Goal: Transaction & Acquisition: Purchase product/service

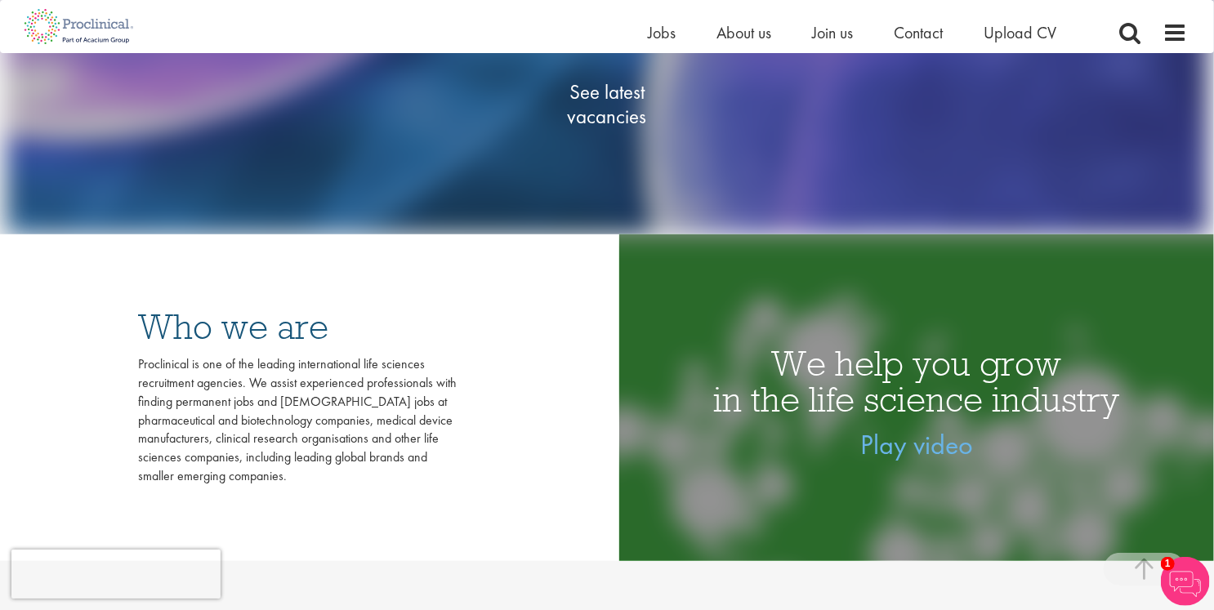
scroll to position [327, 0]
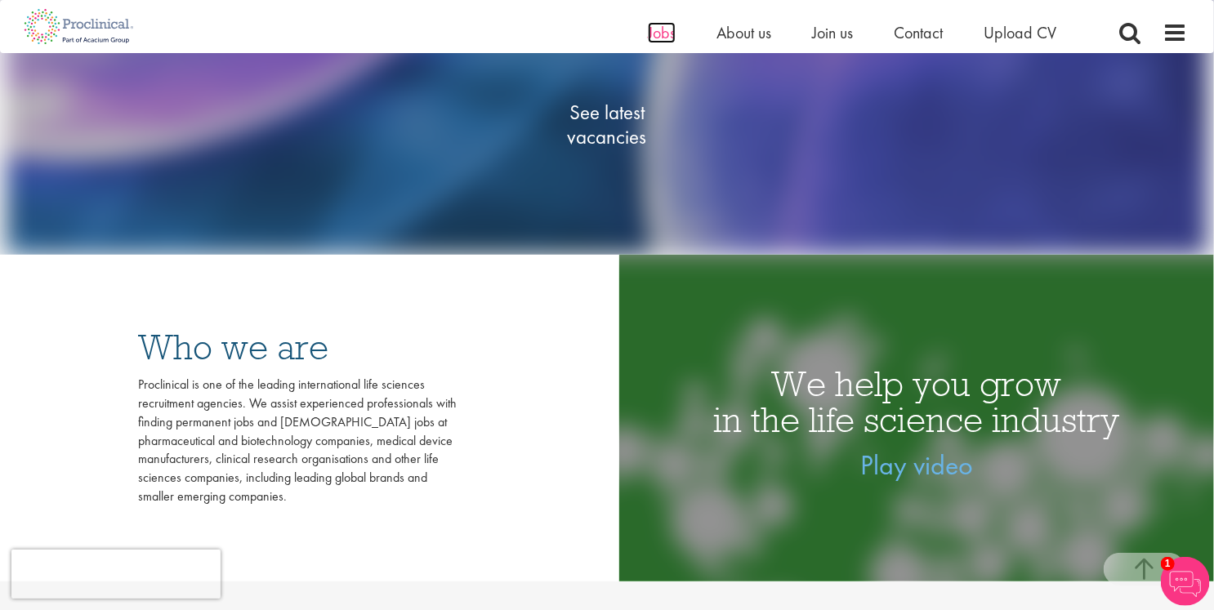
click at [661, 31] on span "Jobs" at bounding box center [662, 32] width 28 height 21
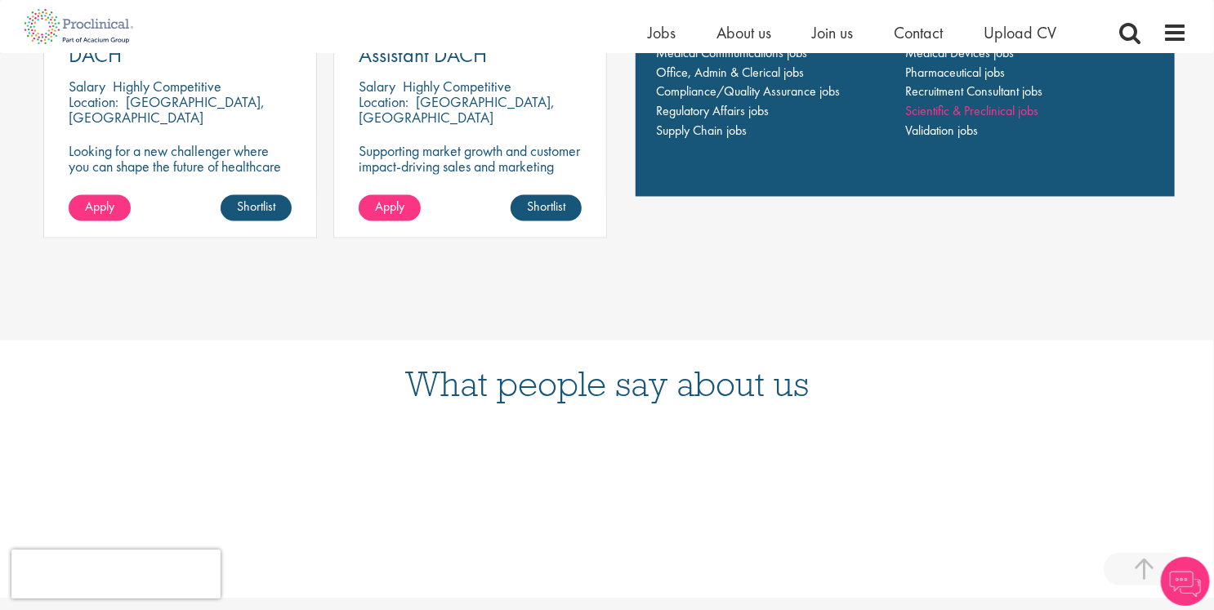
scroll to position [1226, 0]
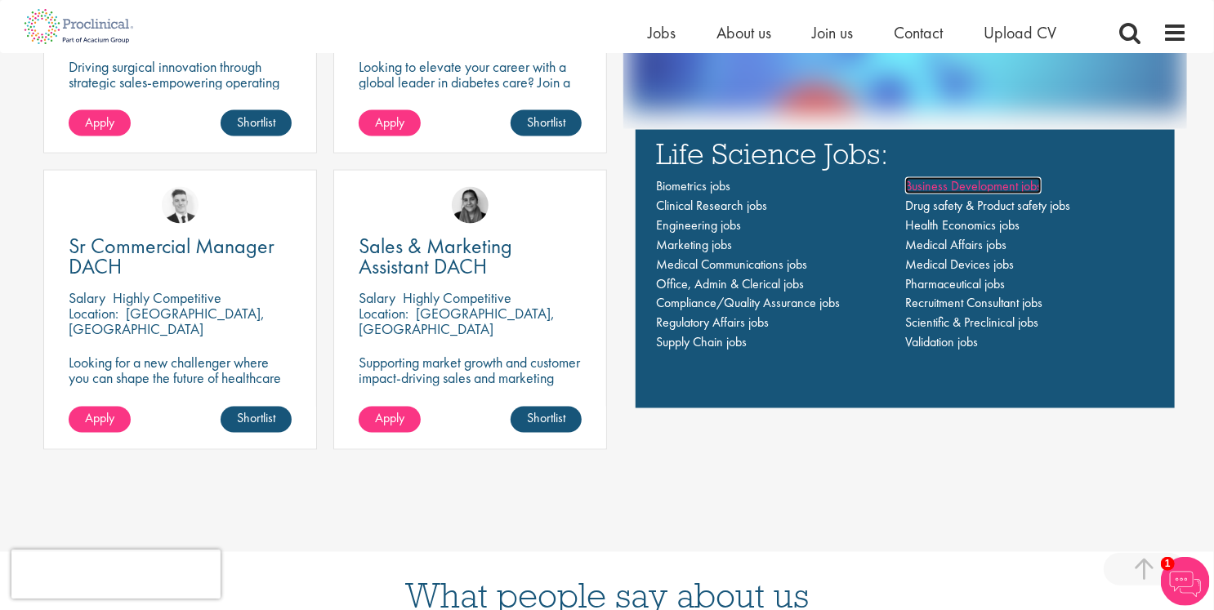
click at [971, 189] on span "Business Development jobs" at bounding box center [973, 185] width 136 height 17
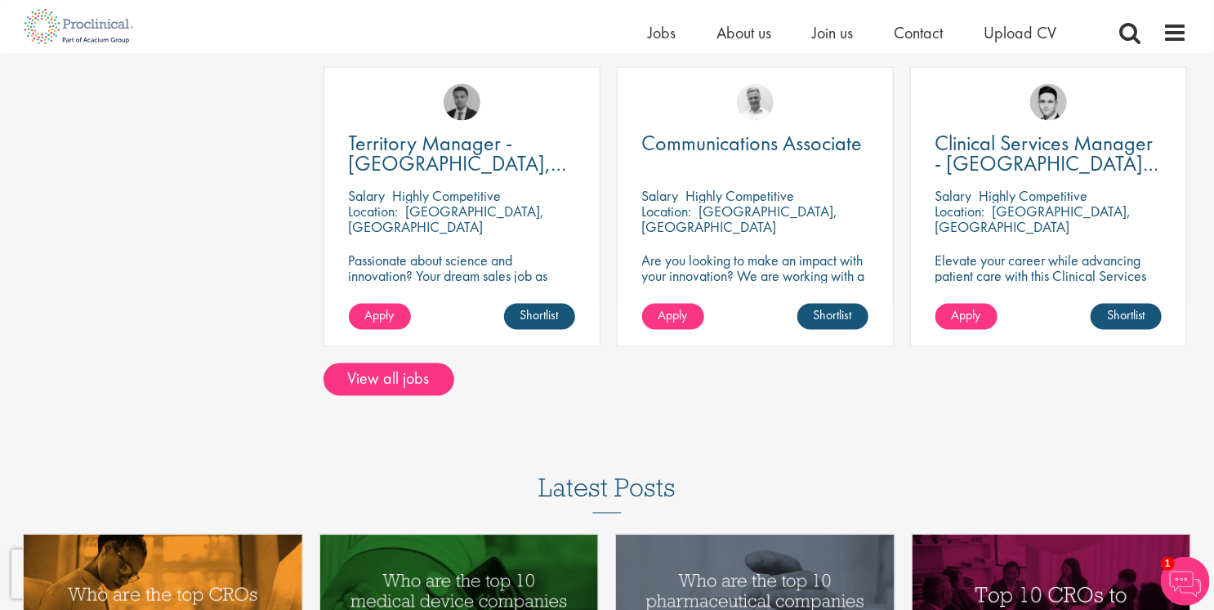
scroll to position [1226, 0]
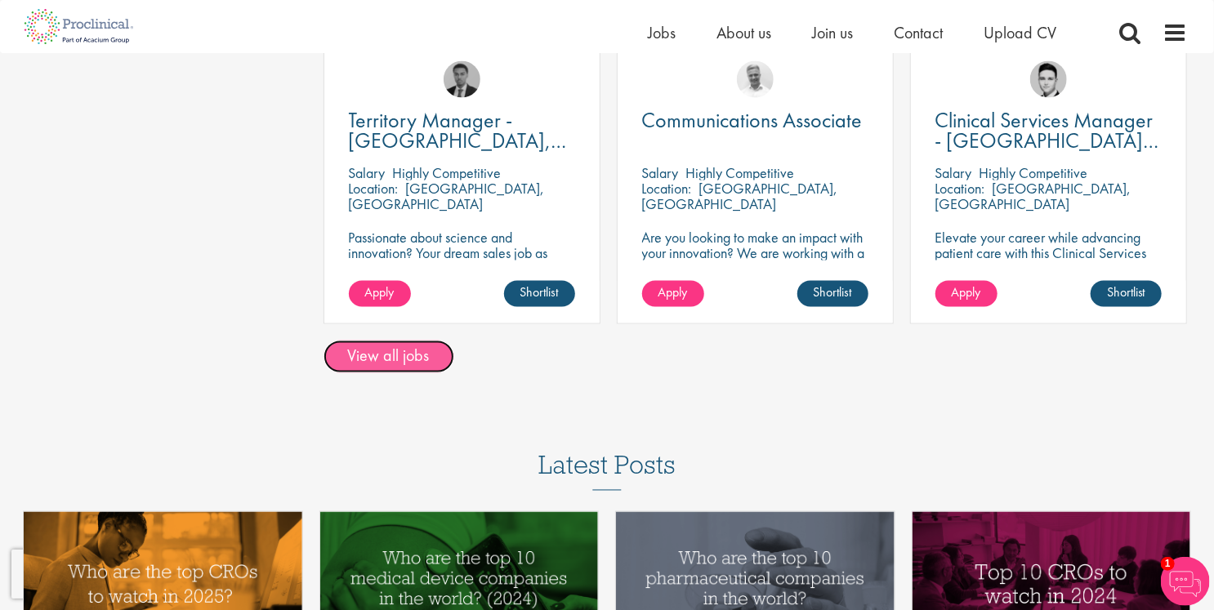
click at [386, 347] on link "View all jobs" at bounding box center [389, 357] width 131 height 33
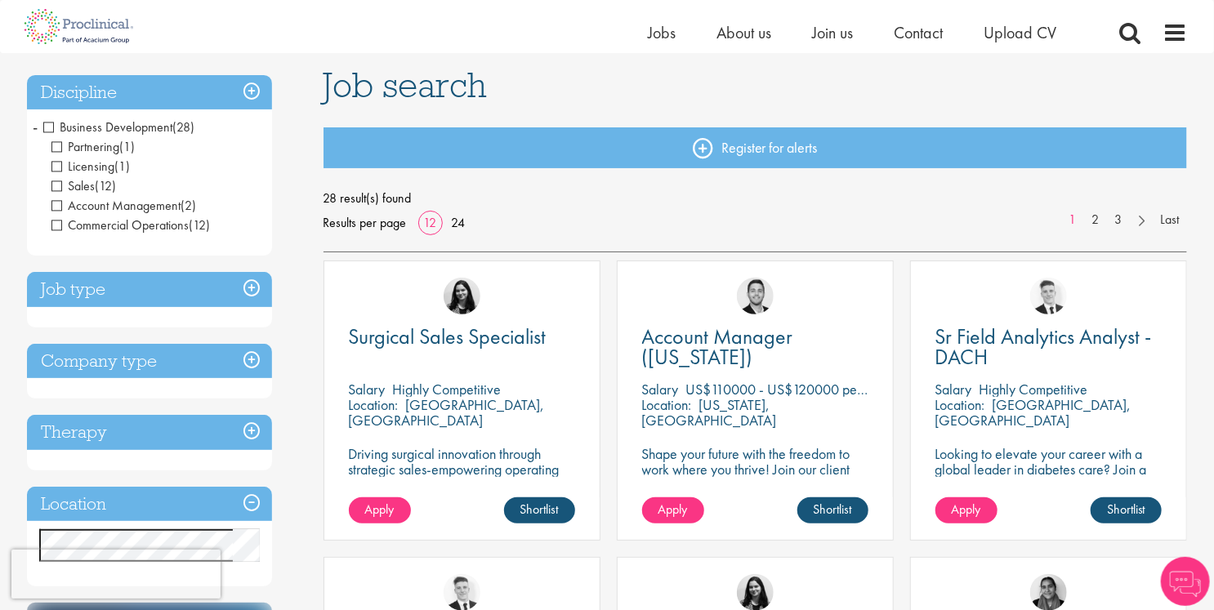
scroll to position [47, 0]
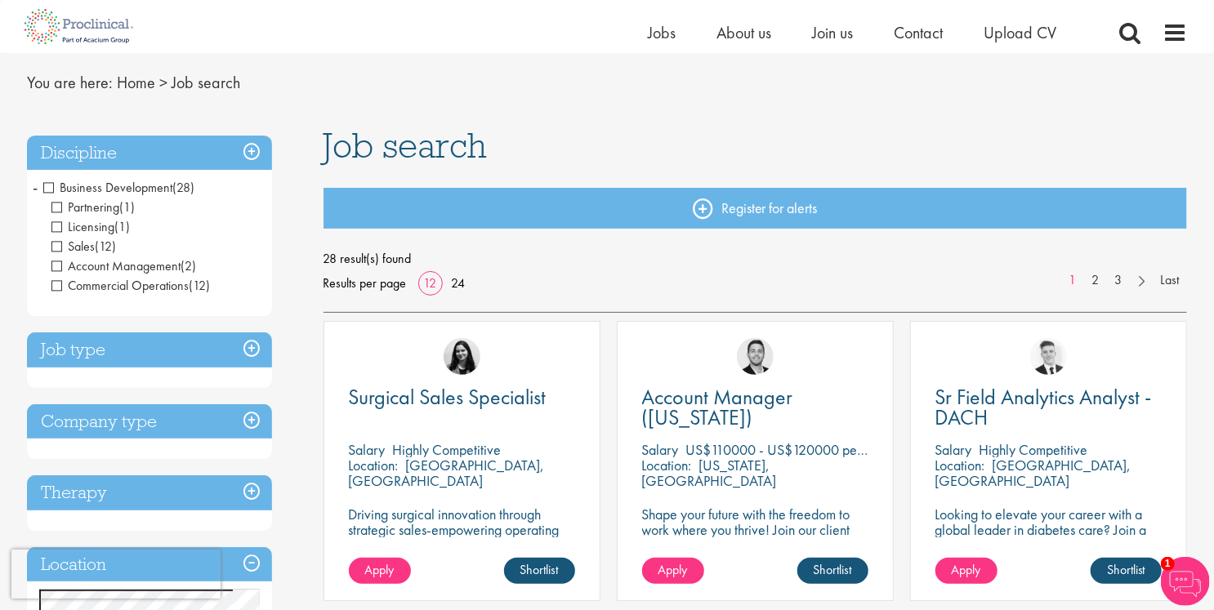
click at [52, 287] on span "Commercial Operations" at bounding box center [119, 285] width 137 height 17
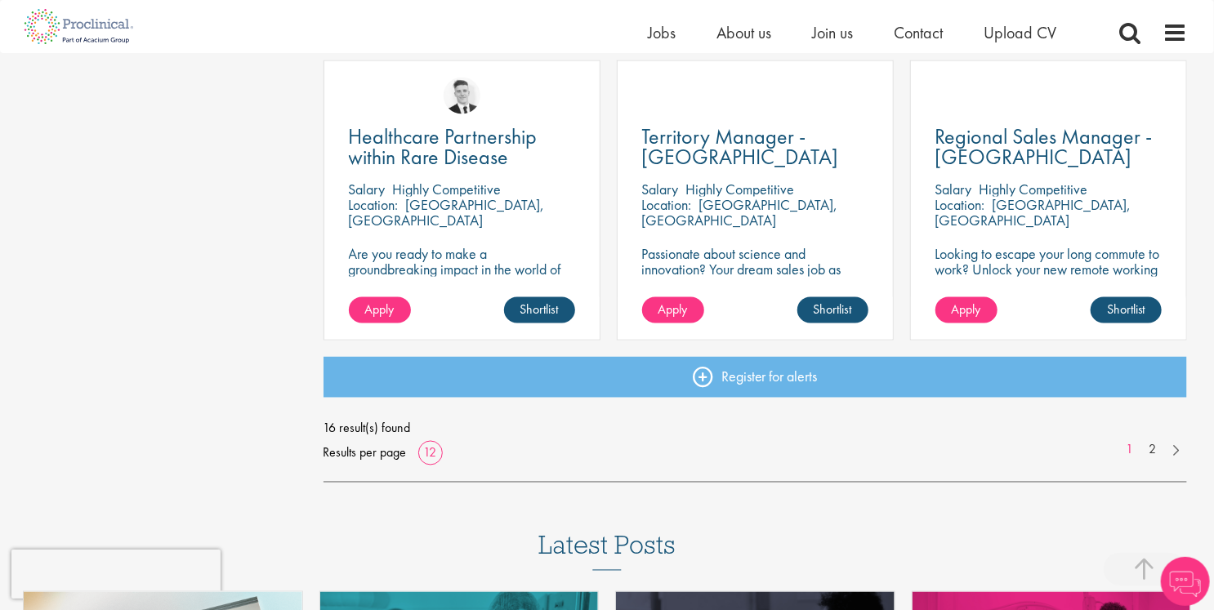
scroll to position [1226, 0]
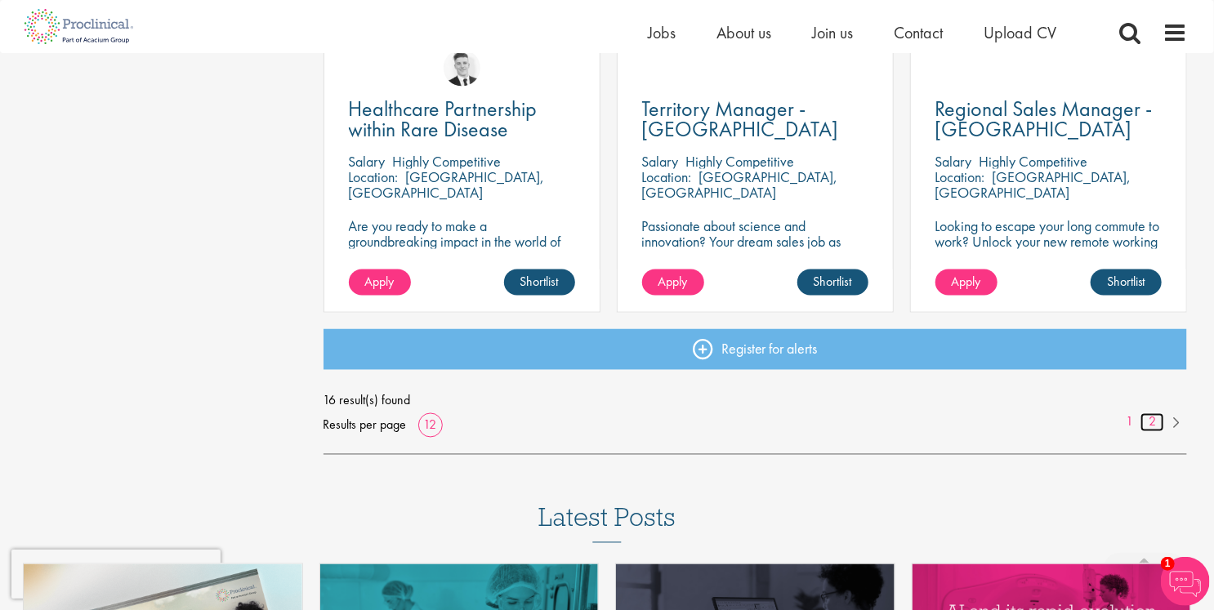
click at [1150, 426] on link "2" at bounding box center [1153, 422] width 24 height 19
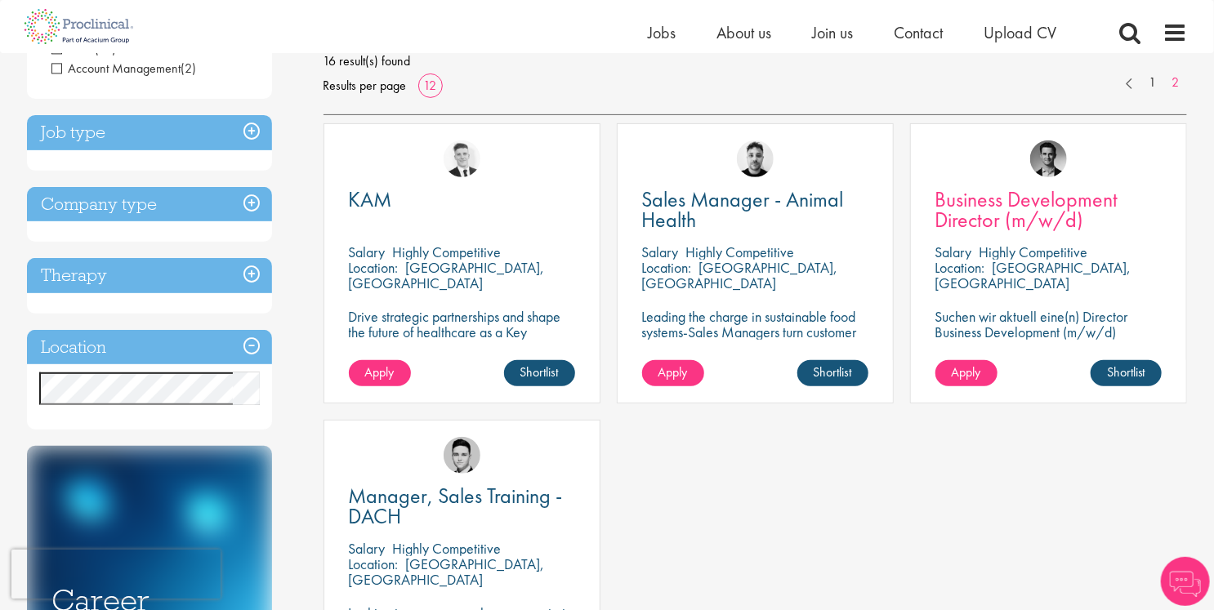
scroll to position [245, 0]
click at [981, 208] on span "Business Development Director (m/w/d)" at bounding box center [1027, 209] width 183 height 48
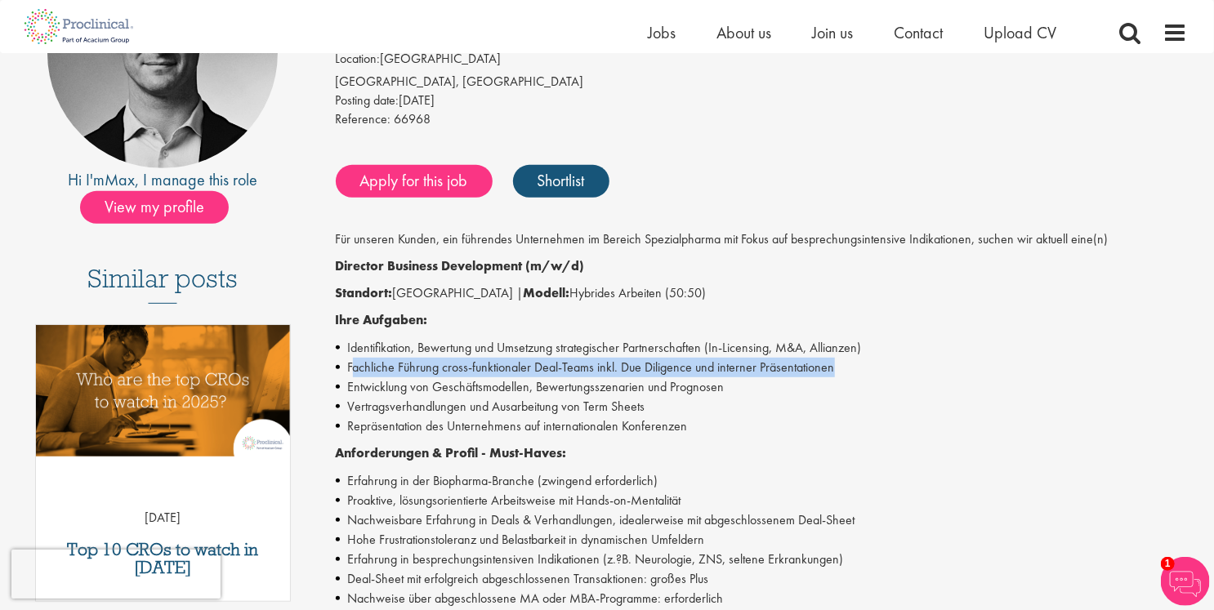
drag, startPoint x: 356, startPoint y: 368, endPoint x: 898, endPoint y: 373, distance: 541.7
click at [898, 373] on li "Fachliche Führung cross-funktionaler Deal-Teams inkl. Due Diligence und interne…" at bounding box center [762, 368] width 852 height 20
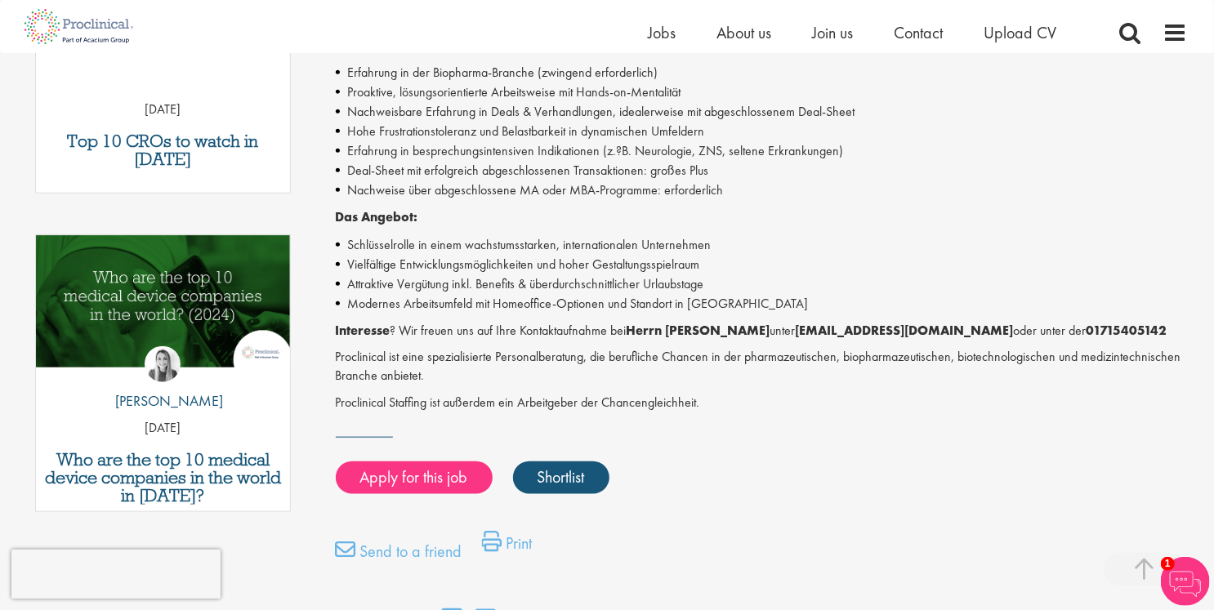
scroll to position [735, 0]
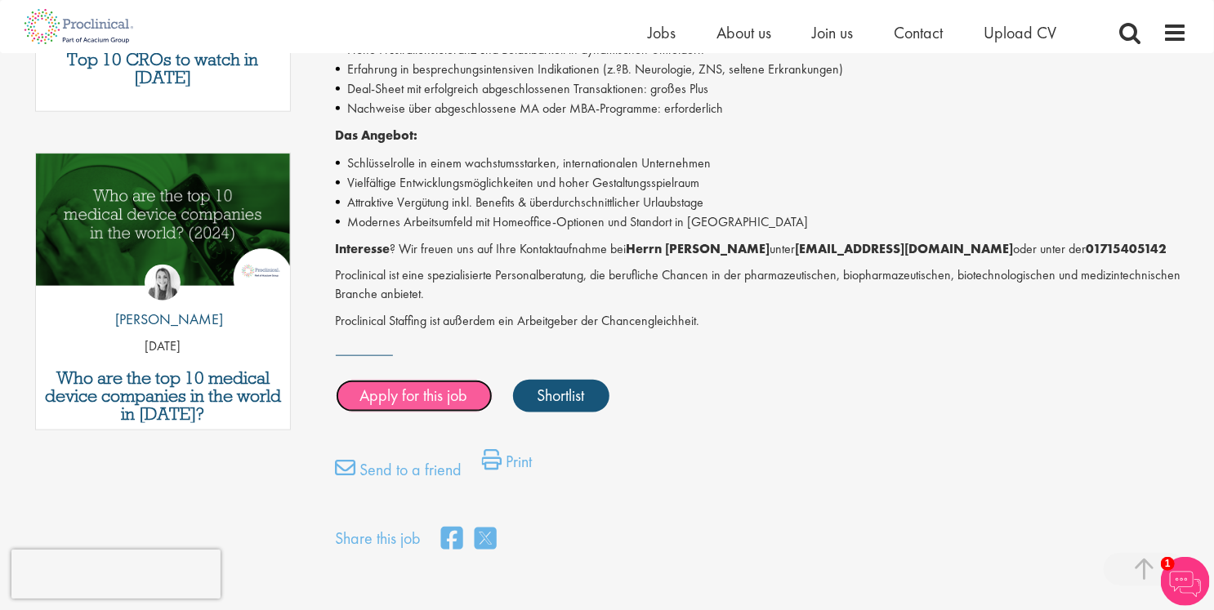
click at [396, 391] on link "Apply for this job" at bounding box center [414, 396] width 157 height 33
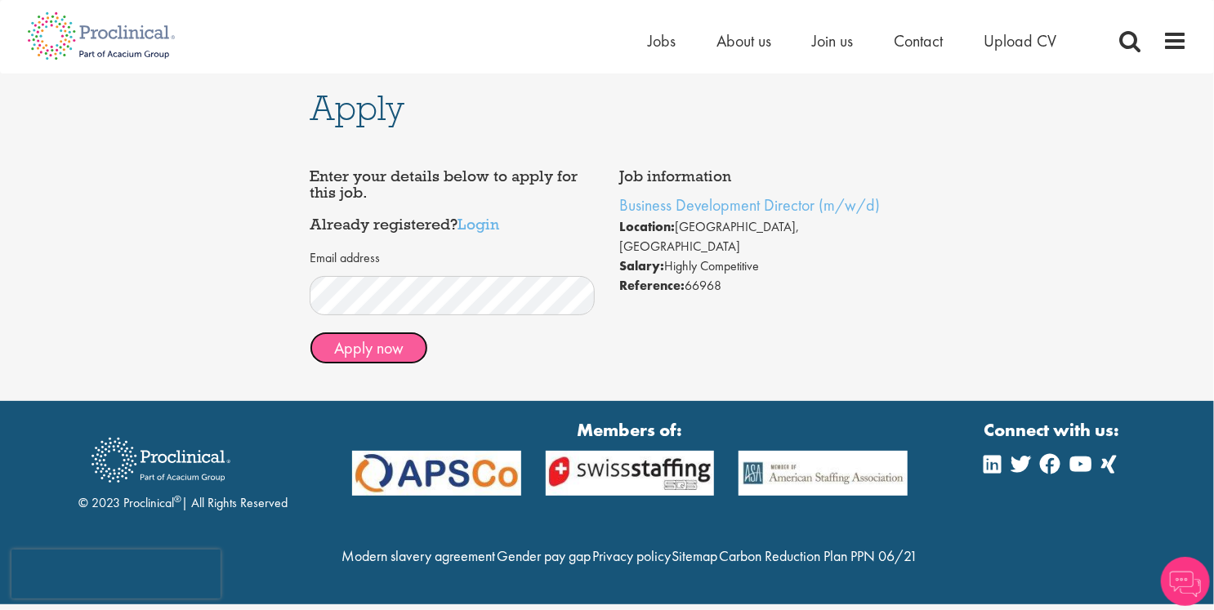
click at [371, 350] on button "Apply now" at bounding box center [369, 348] width 118 height 33
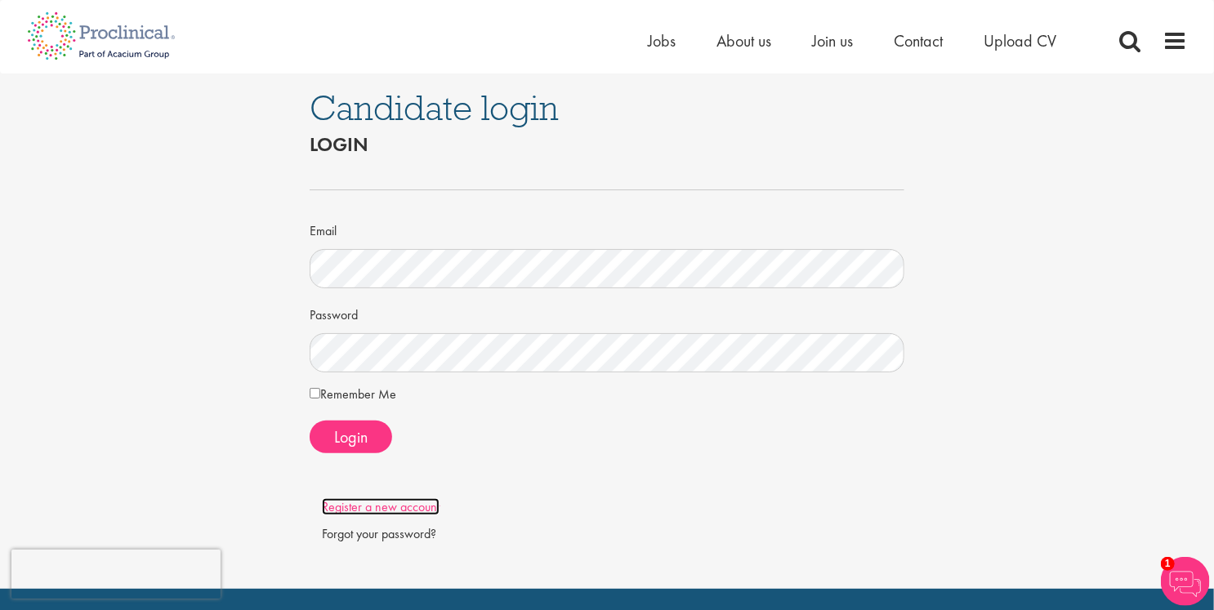
click at [362, 508] on link "Register a new account" at bounding box center [381, 506] width 118 height 17
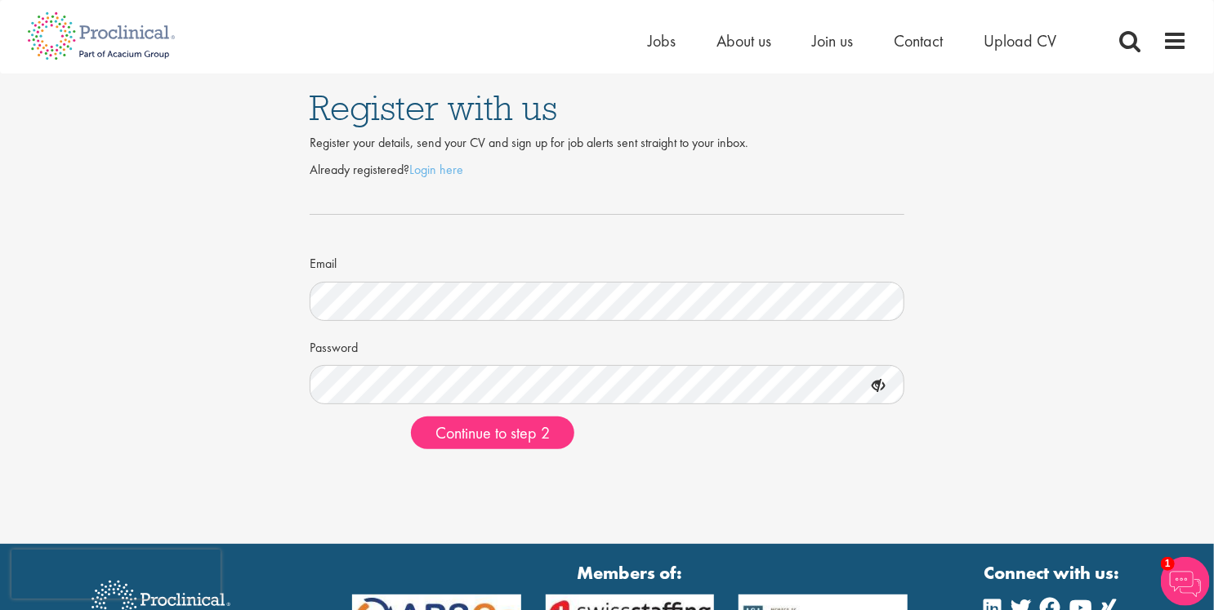
click at [520, 409] on form "Already registered? Login here Email Password Continue to step 2" at bounding box center [607, 305] width 570 height 289
click at [527, 437] on span "Continue to step 2" at bounding box center [492, 432] width 114 height 21
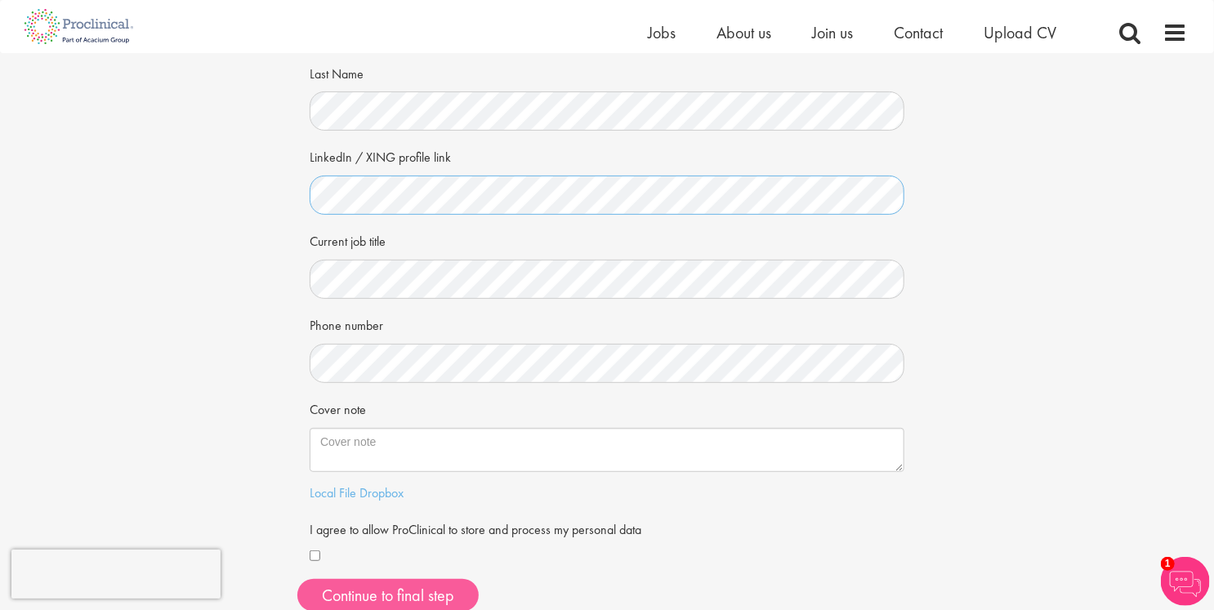
scroll to position [327, 0]
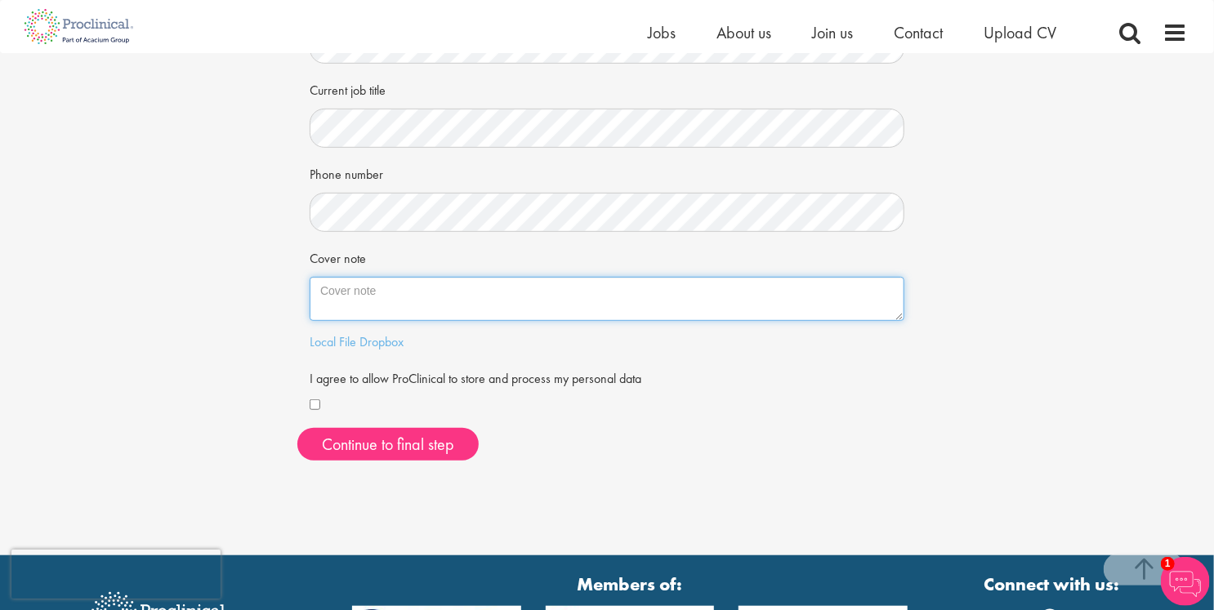
click at [360, 292] on textarea "Cover note" at bounding box center [607, 299] width 595 height 44
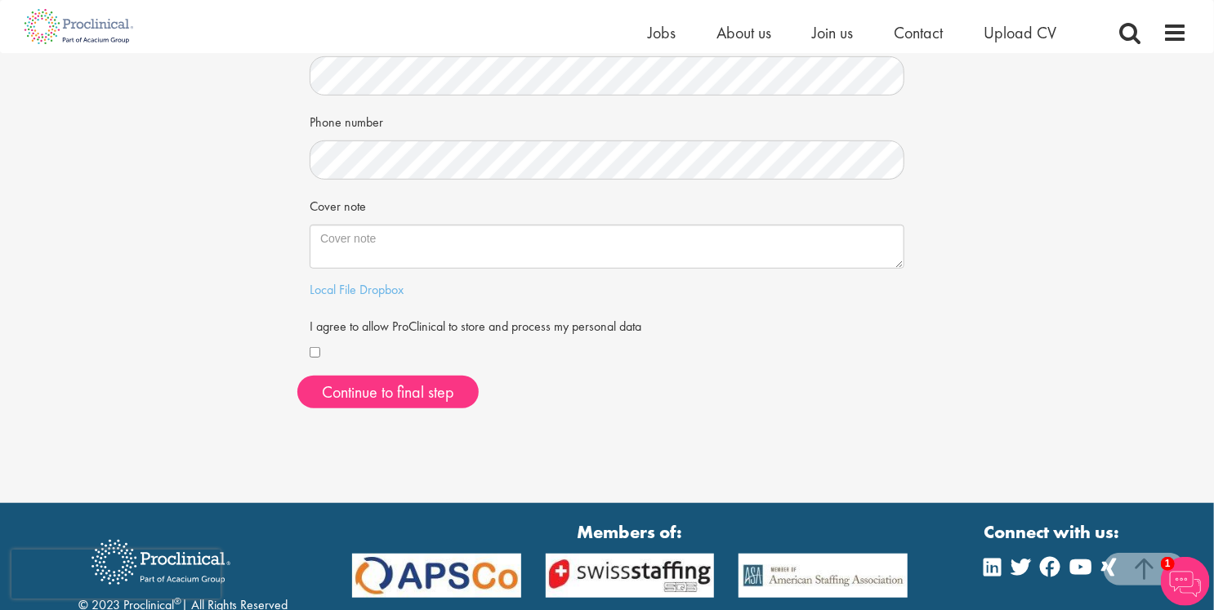
scroll to position [409, 0]
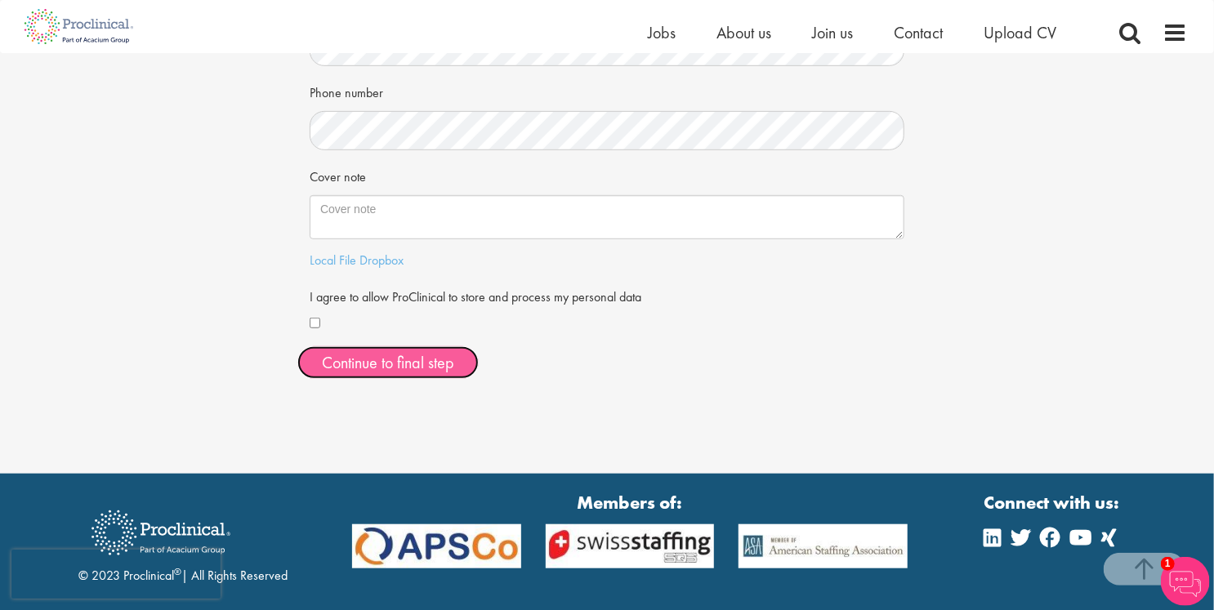
click at [440, 358] on button "Continue to final step" at bounding box center [387, 362] width 181 height 33
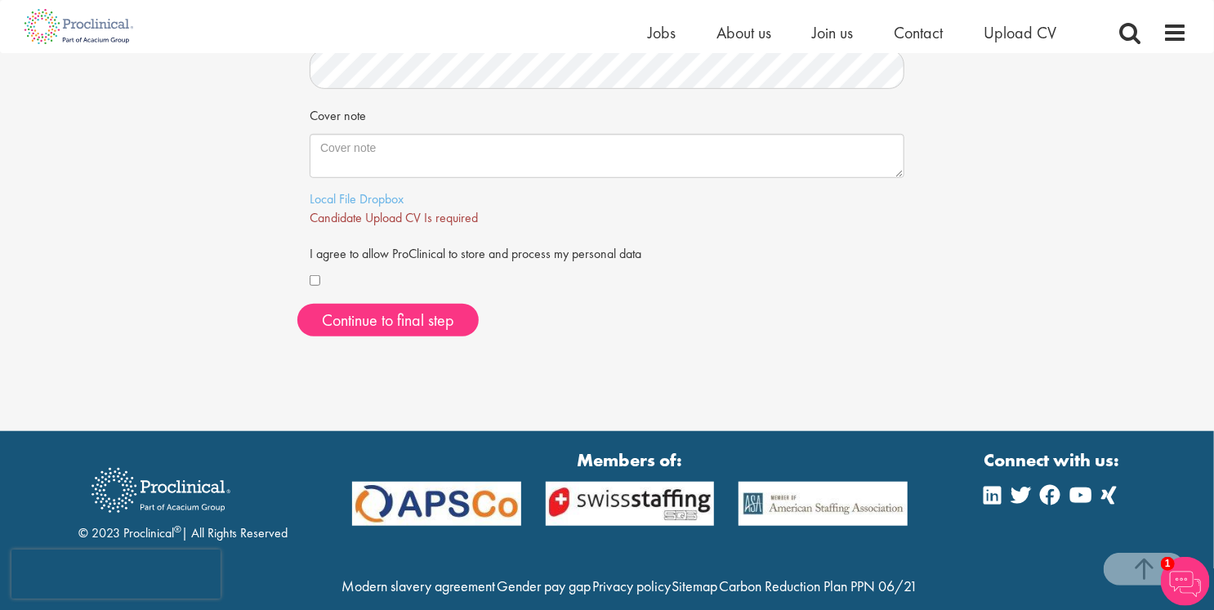
scroll to position [434, 0]
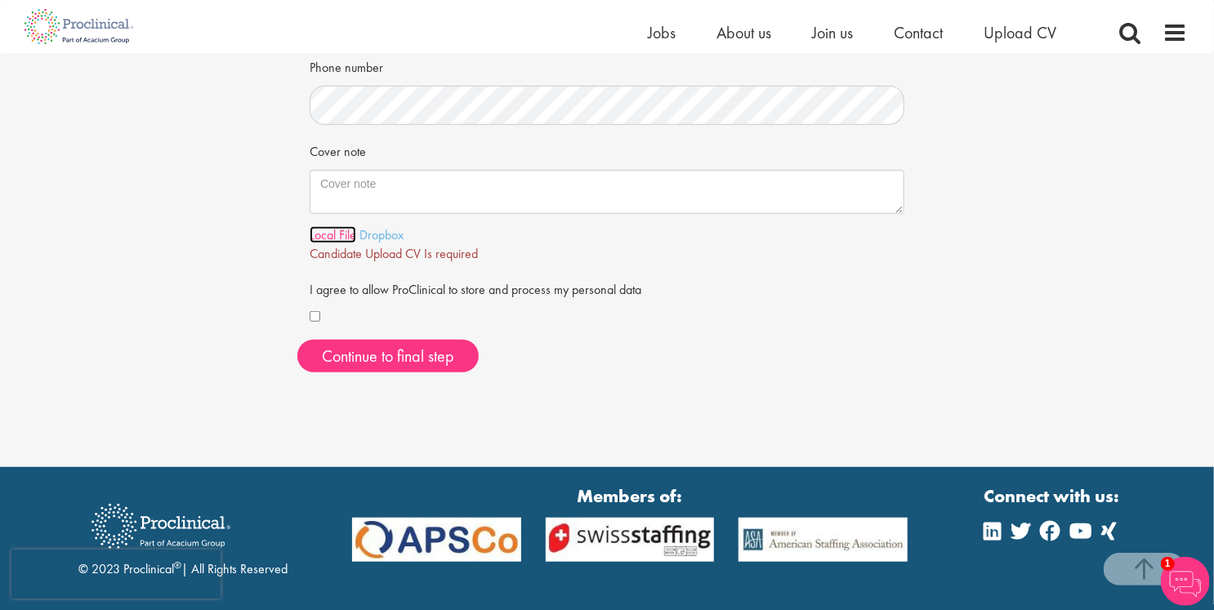
click at [340, 234] on link "Local File" at bounding box center [333, 234] width 47 height 17
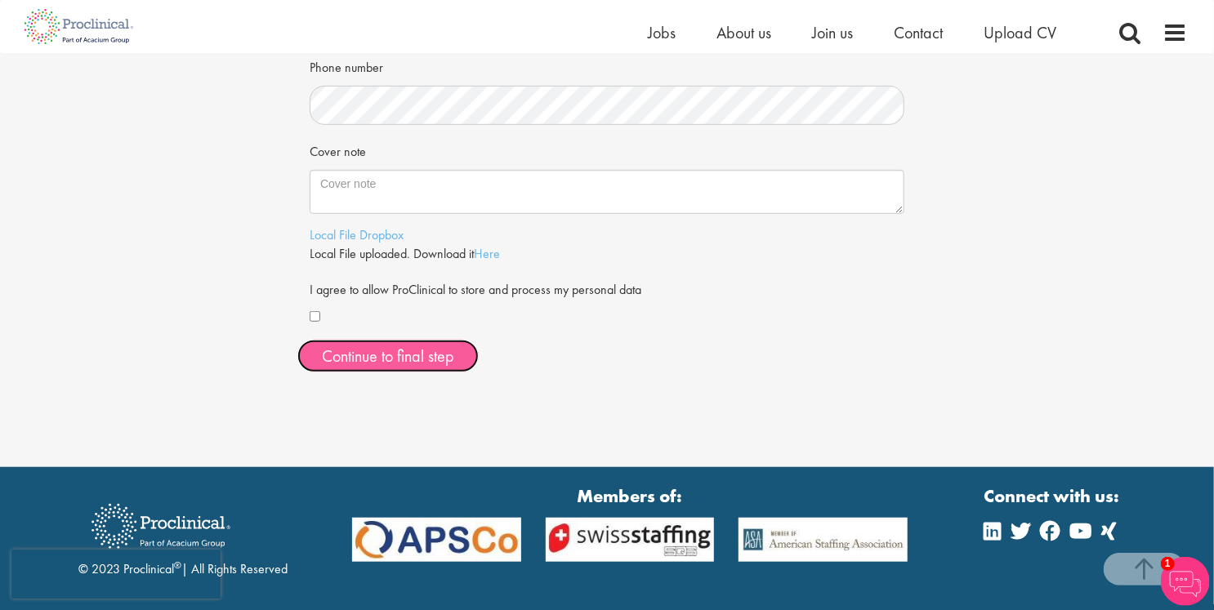
click at [406, 351] on span "Continue to final step" at bounding box center [388, 356] width 132 height 21
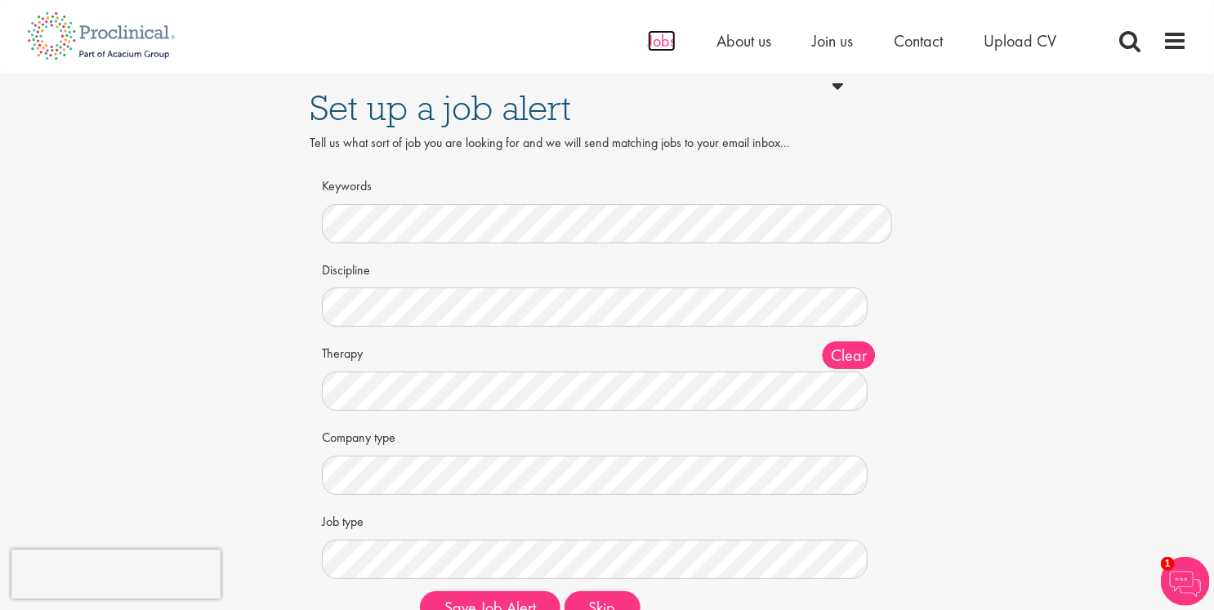
click at [659, 34] on span "Jobs" at bounding box center [662, 40] width 28 height 21
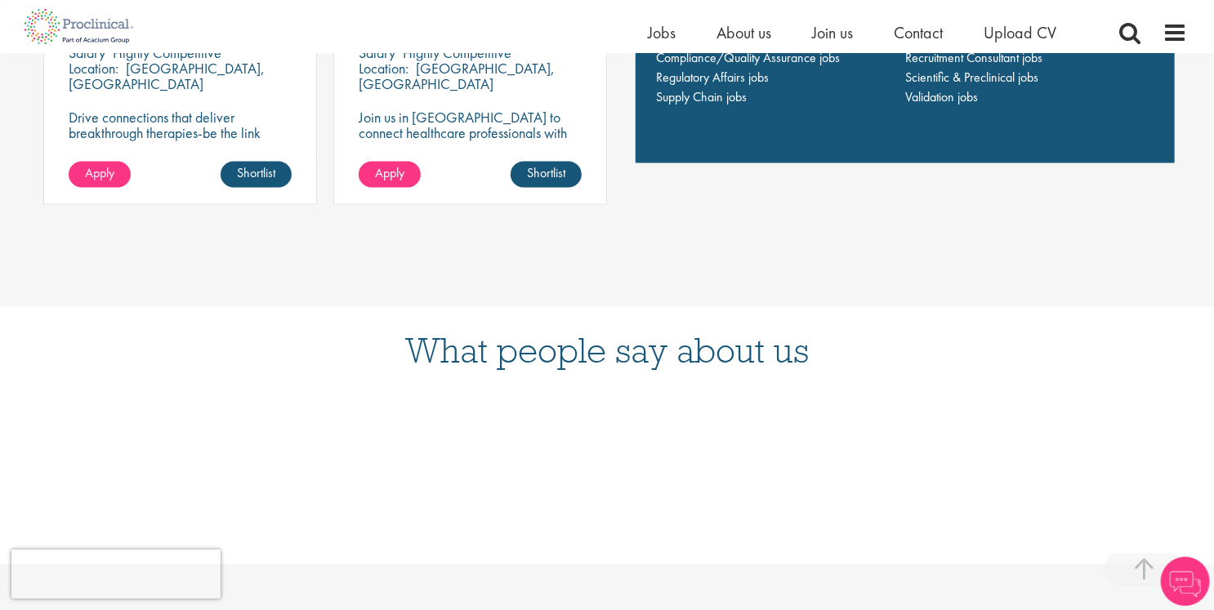
scroll to position [1144, 0]
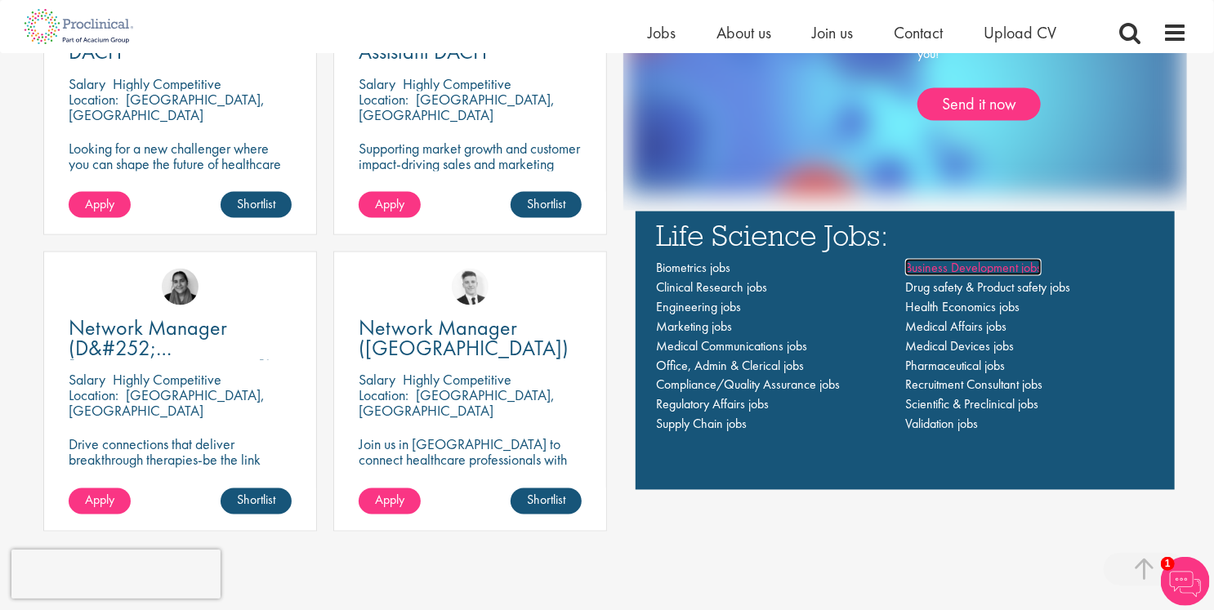
click at [960, 270] on span "Business Development jobs" at bounding box center [973, 267] width 136 height 17
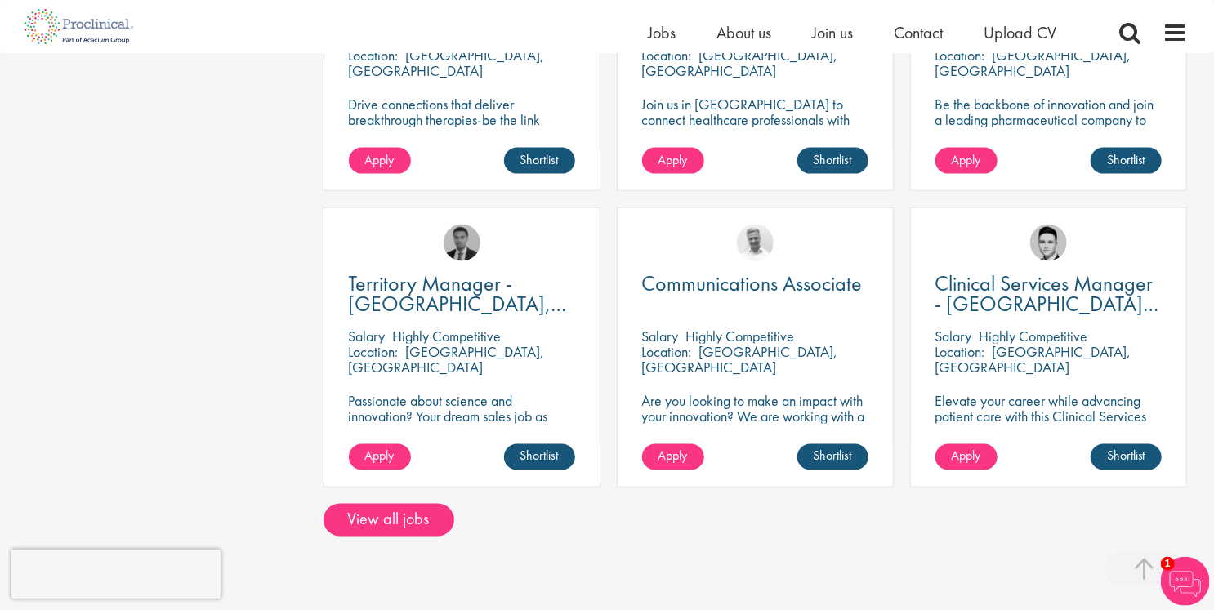
scroll to position [1226, 0]
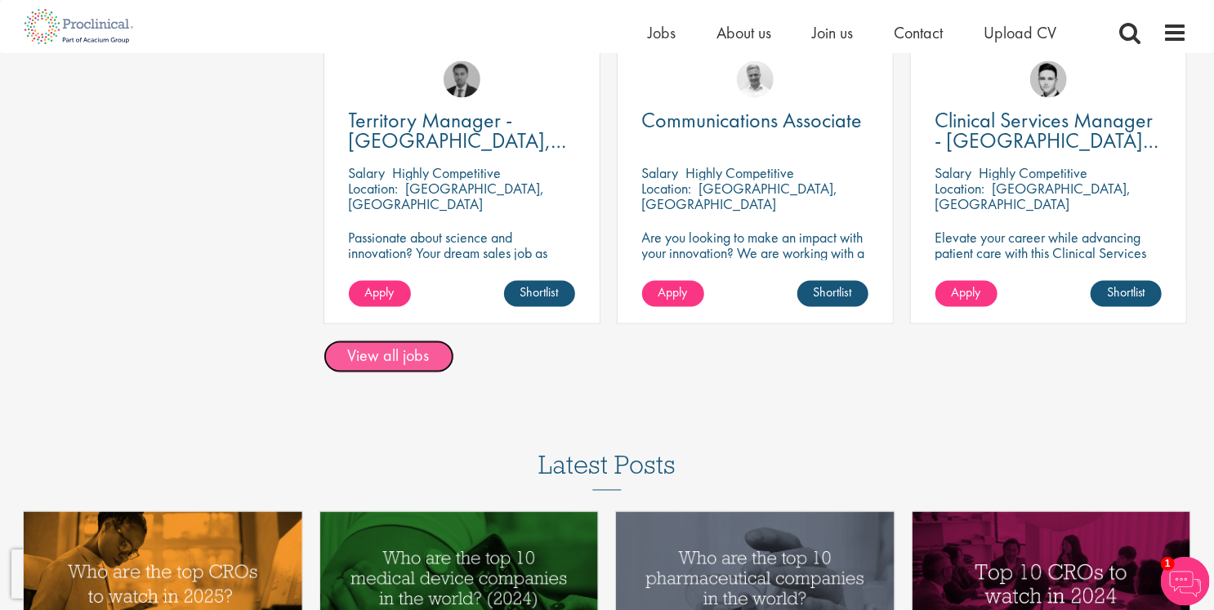
click at [412, 360] on link "View all jobs" at bounding box center [389, 357] width 131 height 33
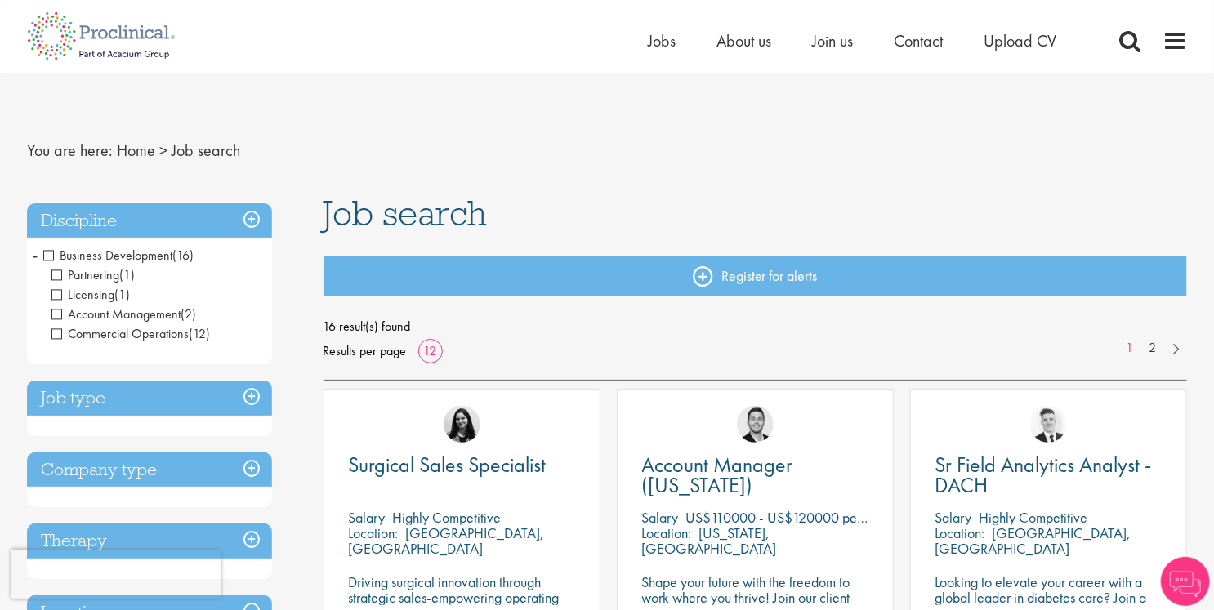
click at [58, 316] on span "Account Management" at bounding box center [115, 314] width 129 height 17
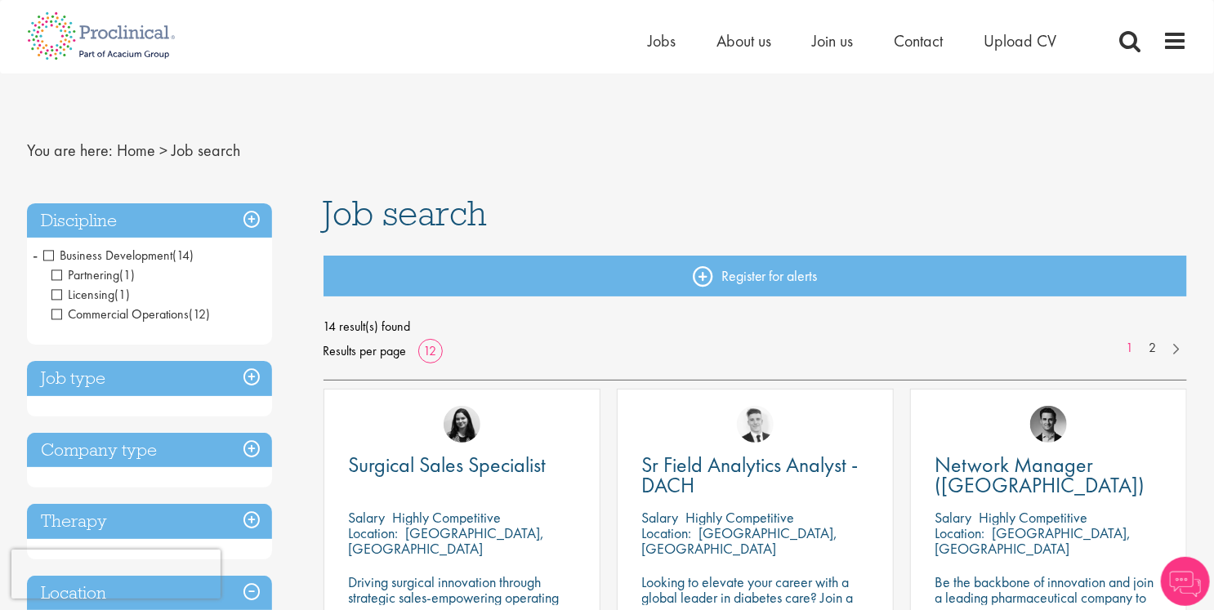
drag, startPoint x: 58, startPoint y: 314, endPoint x: 379, endPoint y: 321, distance: 321.2
click at [58, 313] on span "Commercial Operations" at bounding box center [119, 314] width 137 height 17
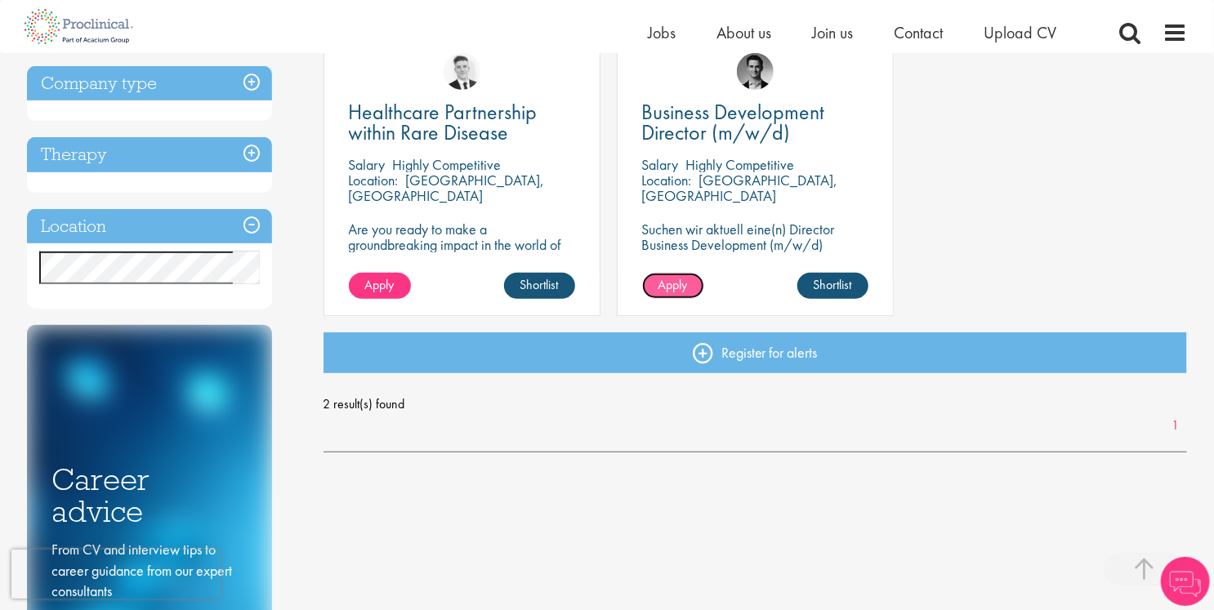
click at [665, 284] on span "Apply" at bounding box center [673, 284] width 29 height 17
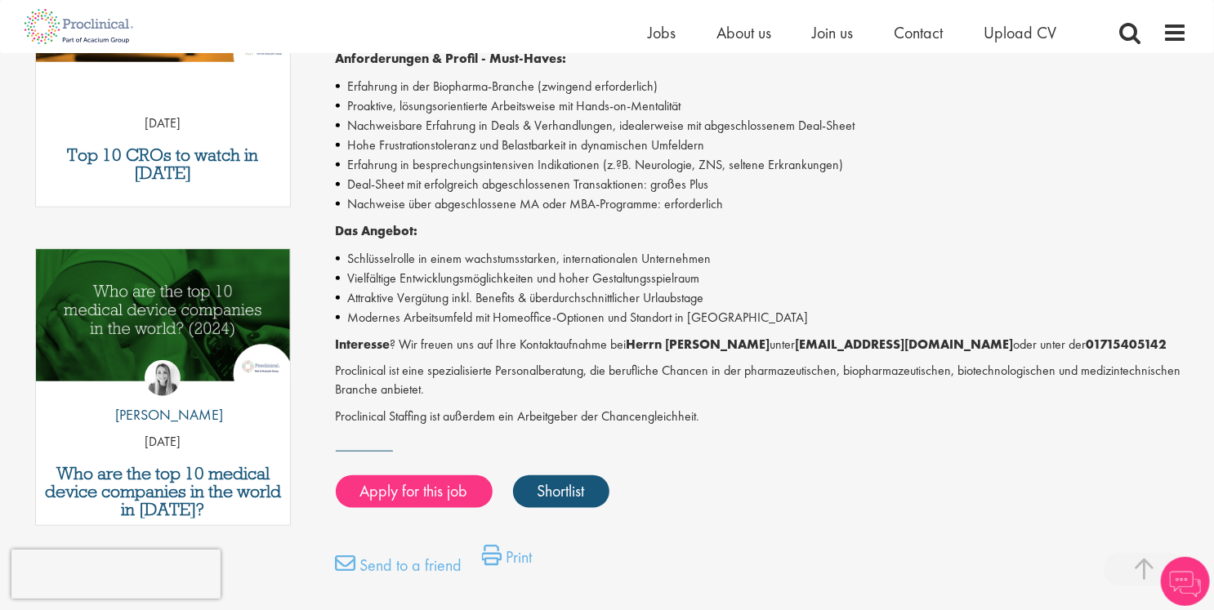
scroll to position [735, 0]
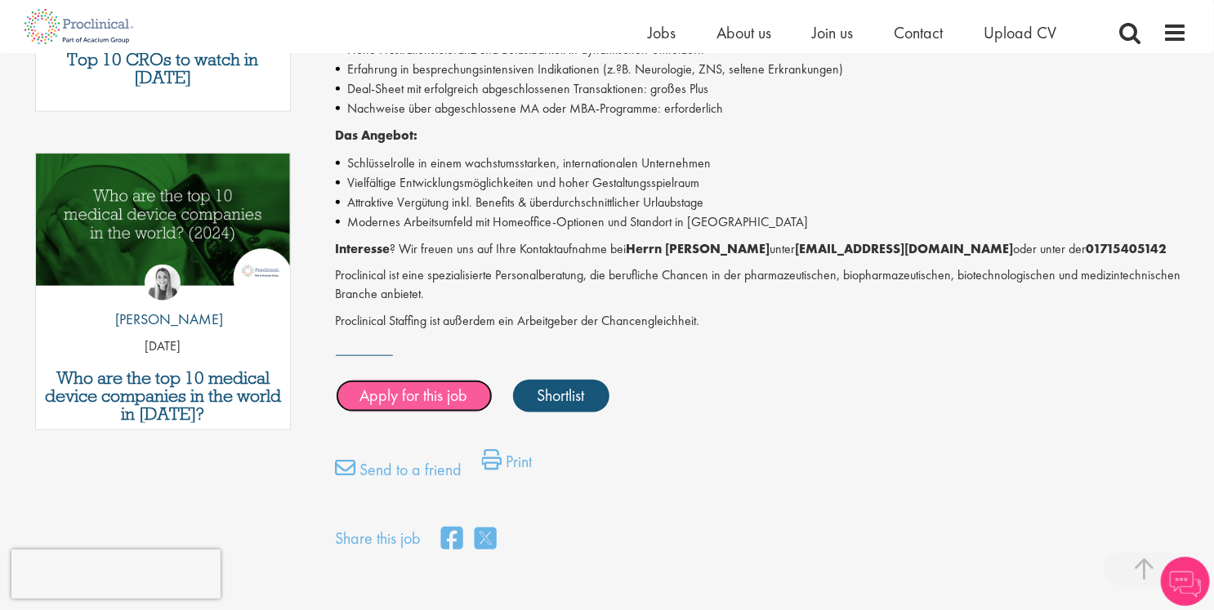
click at [397, 396] on link "Apply for this job" at bounding box center [414, 396] width 157 height 33
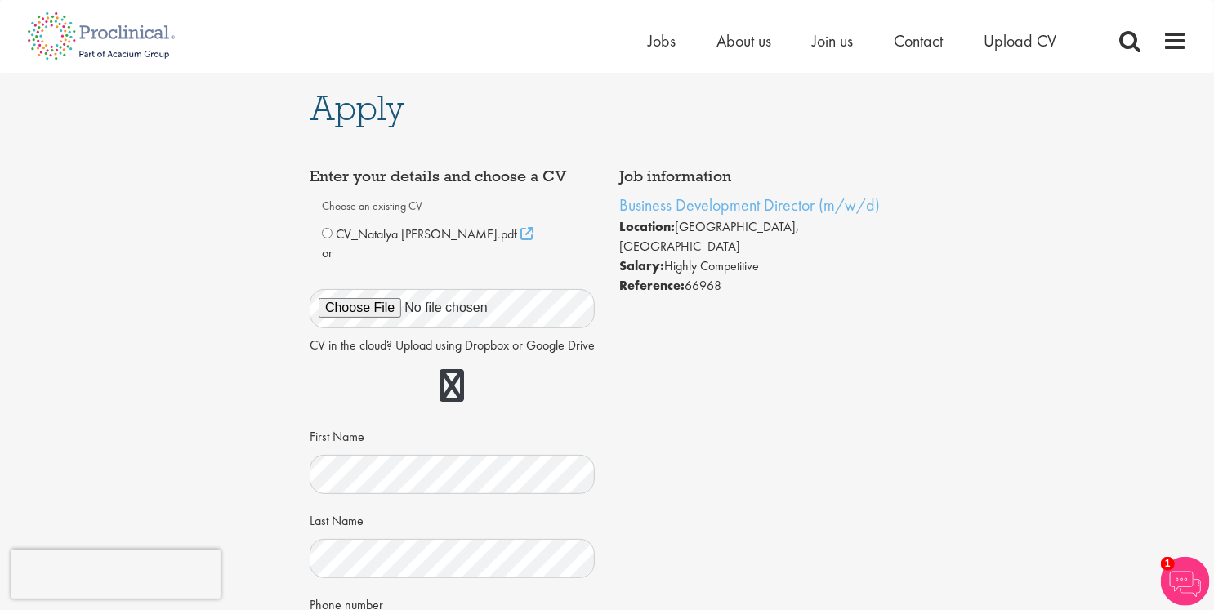
click at [418, 237] on span "CV_Natalya Baltrukovich.pdf" at bounding box center [426, 234] width 181 height 17
click at [520, 233] on icon at bounding box center [526, 233] width 13 height 13
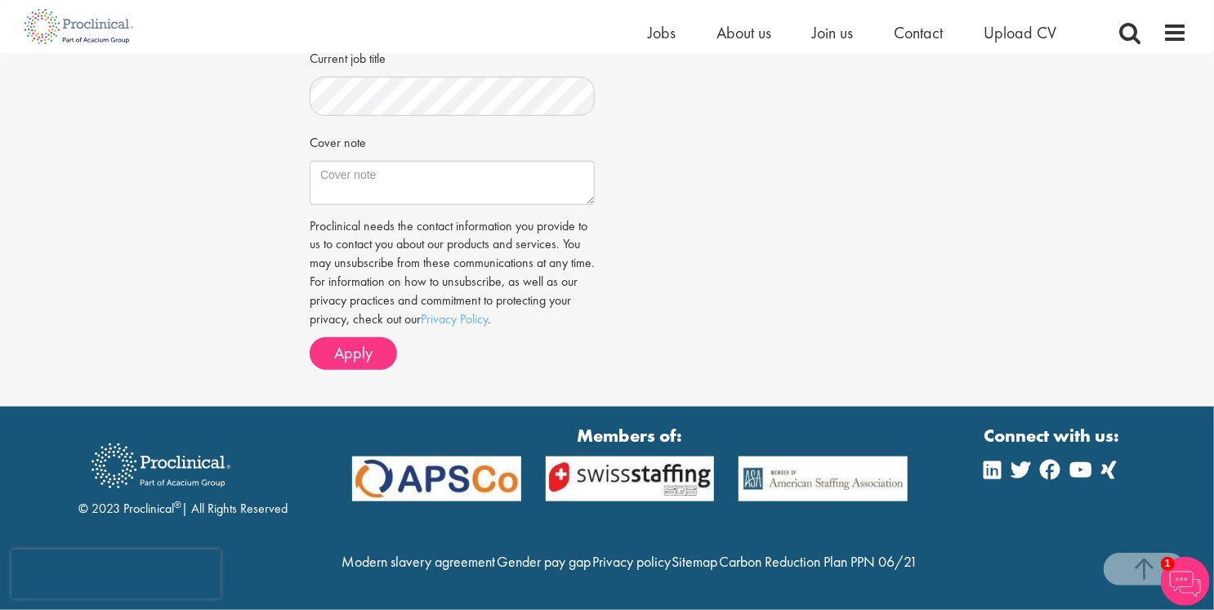
scroll to position [654, 0]
click at [360, 342] on span "Apply" at bounding box center [353, 352] width 38 height 21
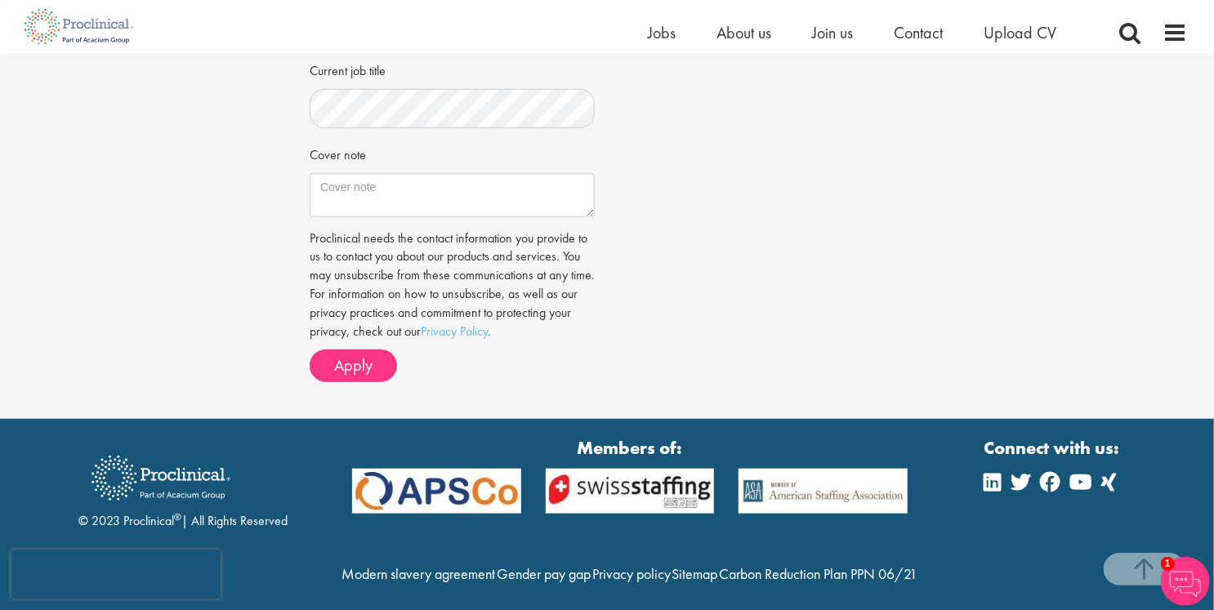
scroll to position [663, 0]
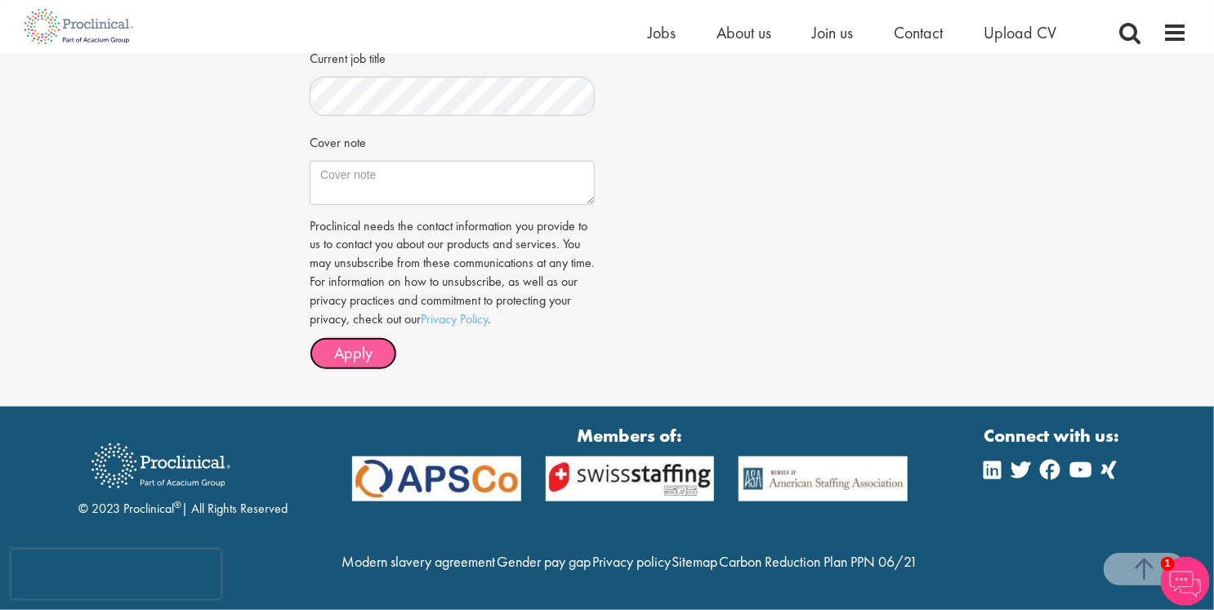
click at [349, 342] on span "Apply" at bounding box center [353, 352] width 38 height 21
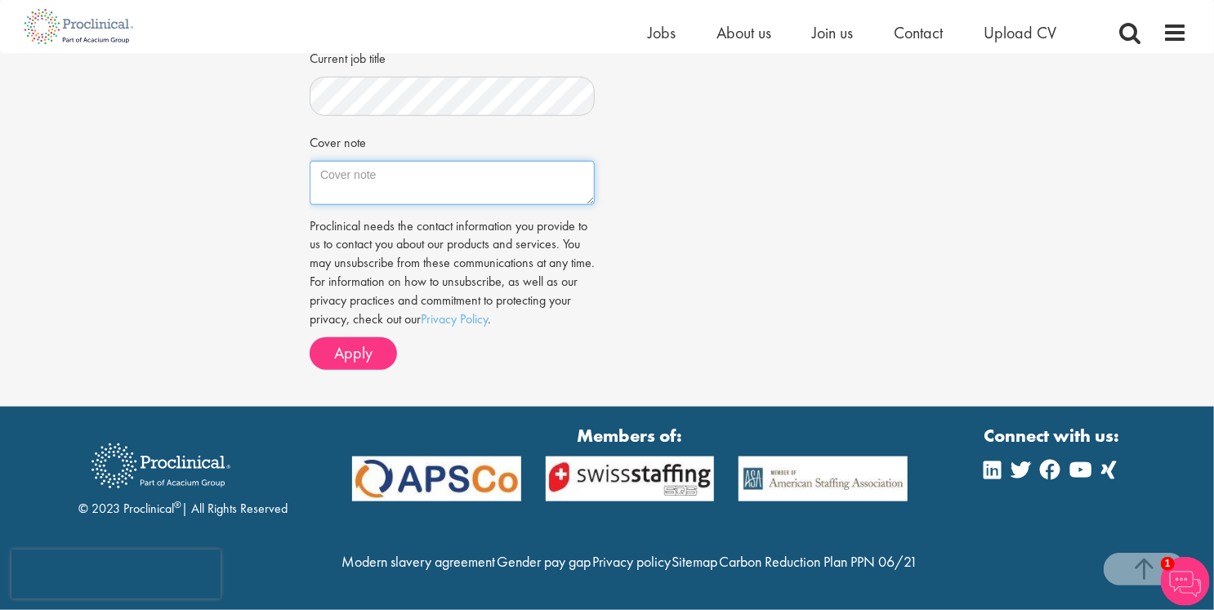
click at [496, 161] on textarea "Cover note" at bounding box center [452, 183] width 285 height 44
type textarea "s"
type textarea "open for new opportunities in Pharma BD"
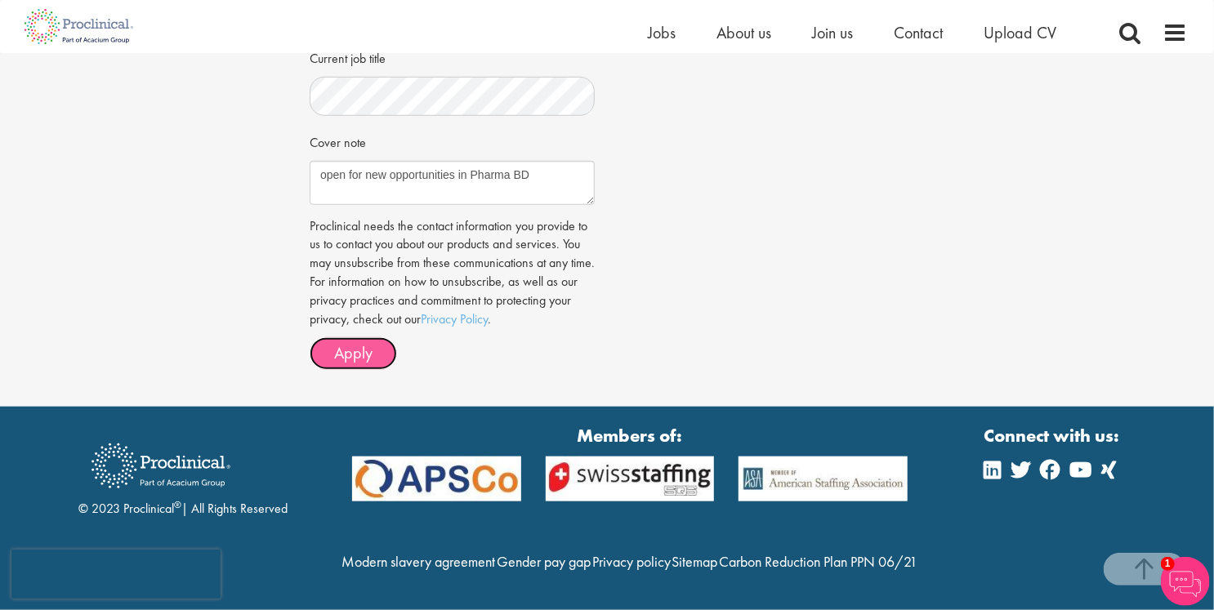
click at [355, 337] on button "Apply" at bounding box center [353, 353] width 87 height 33
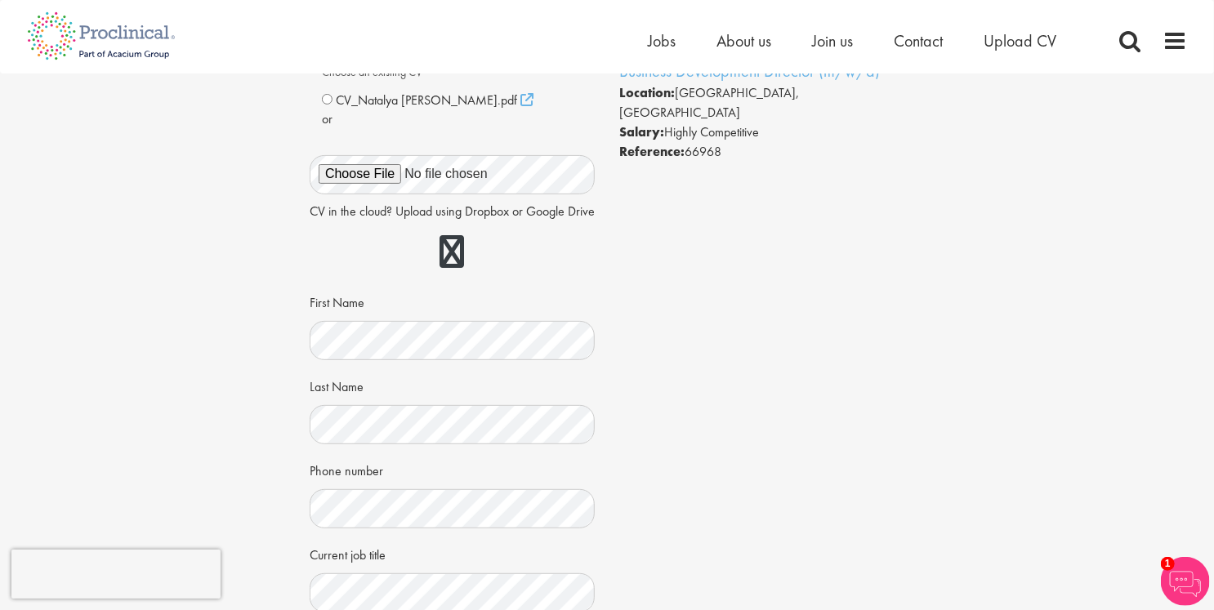
scroll to position [0, 0]
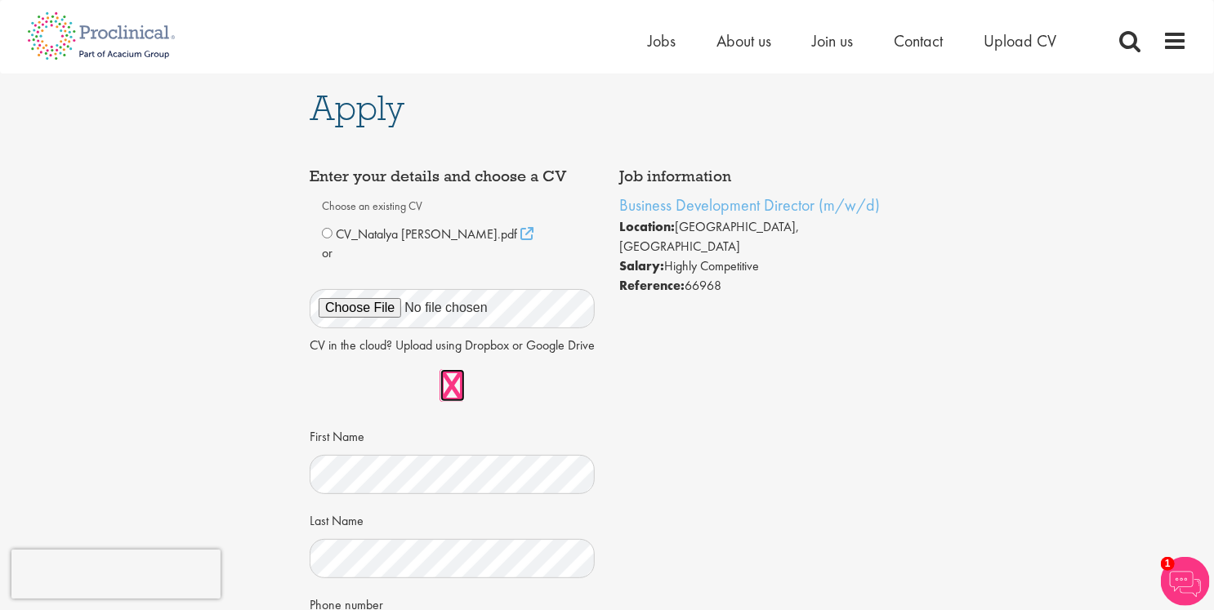
click at [450, 402] on link at bounding box center [452, 385] width 25 height 33
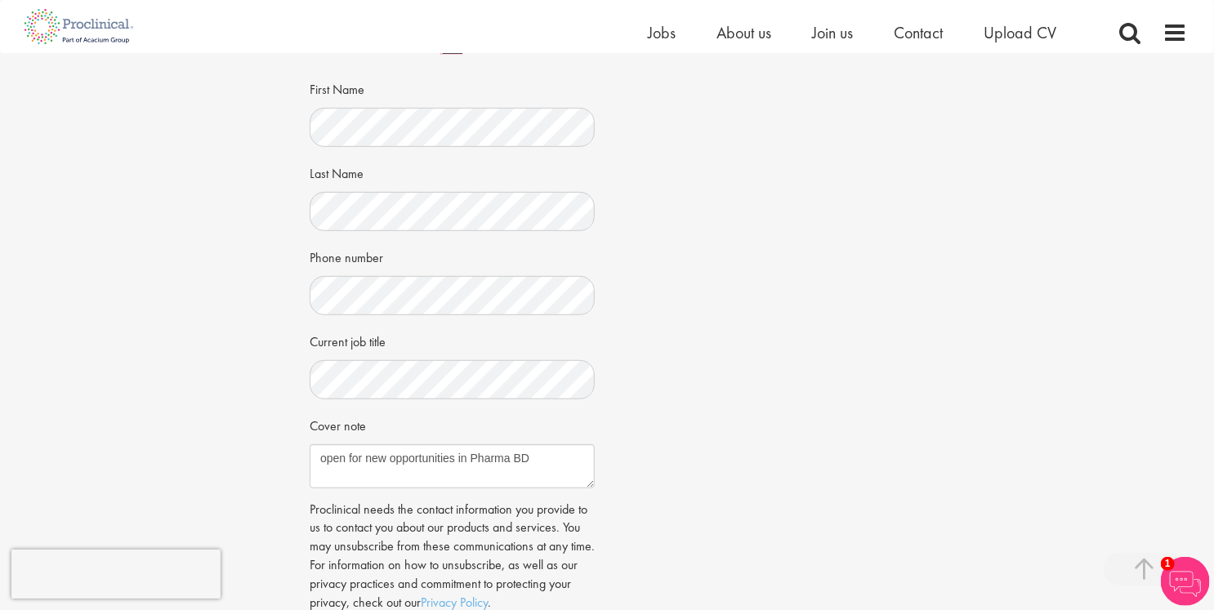
scroll to position [663, 0]
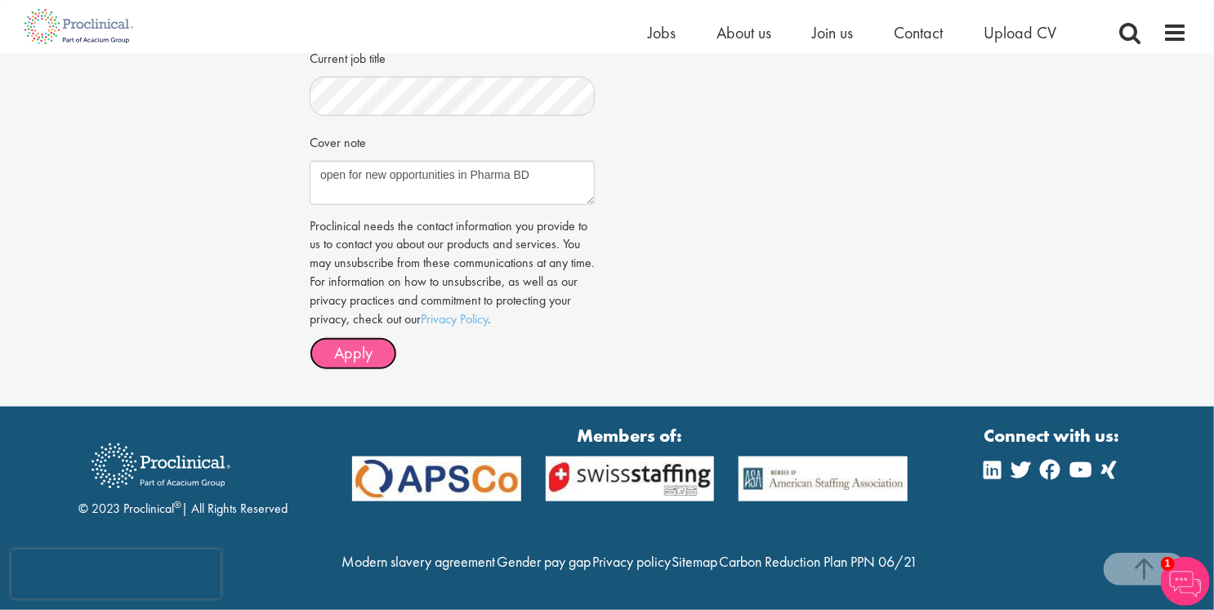
click at [350, 342] on span "Apply" at bounding box center [353, 352] width 38 height 21
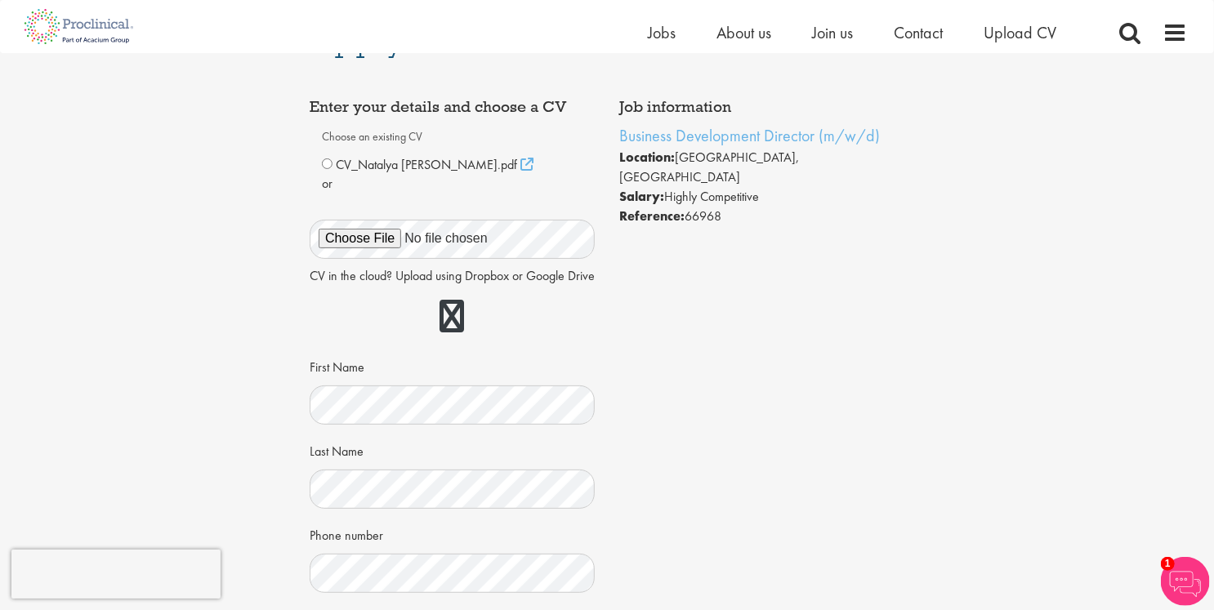
scroll to position [0, 0]
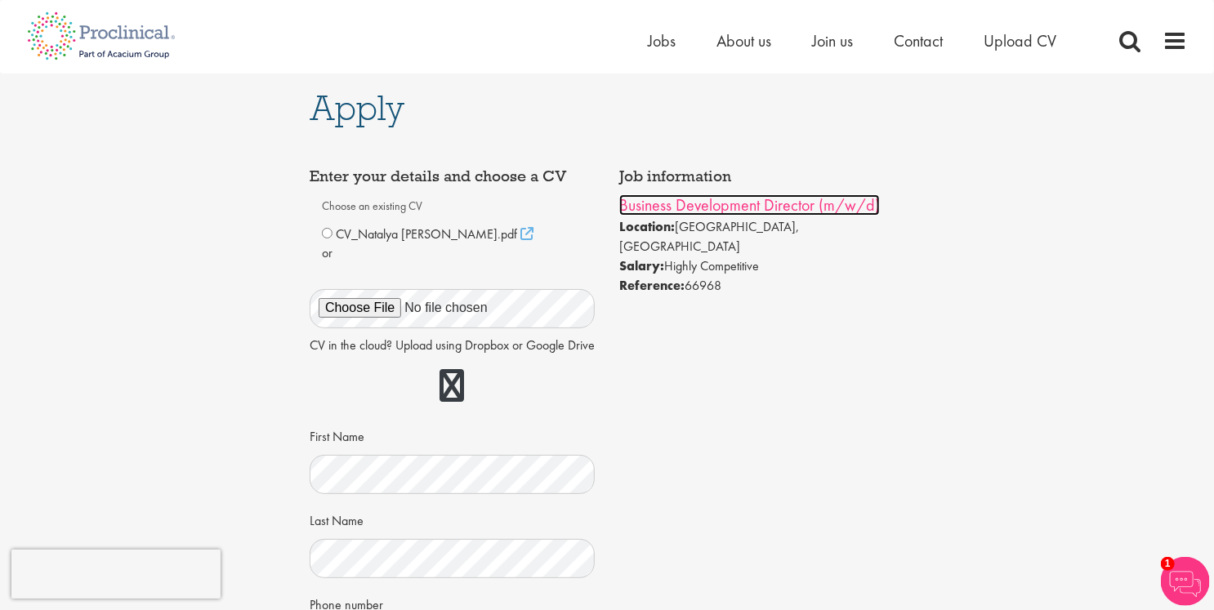
click at [739, 200] on link "Business Development Director (m/w/d)" at bounding box center [749, 204] width 261 height 21
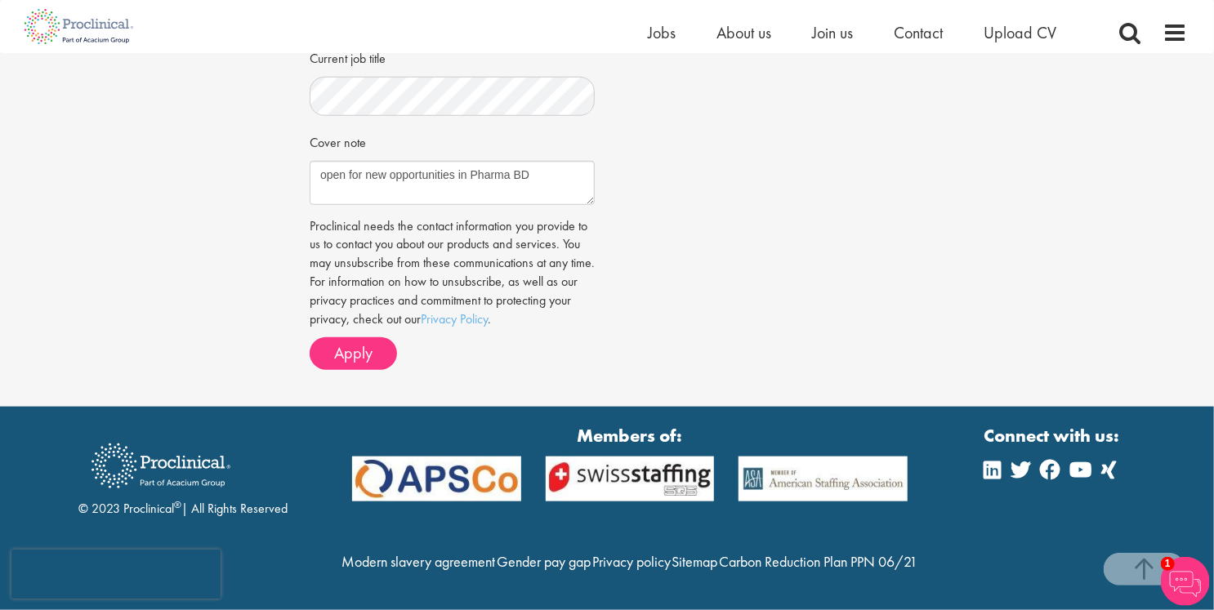
scroll to position [663, 0]
click at [356, 342] on span "Apply" at bounding box center [353, 352] width 38 height 21
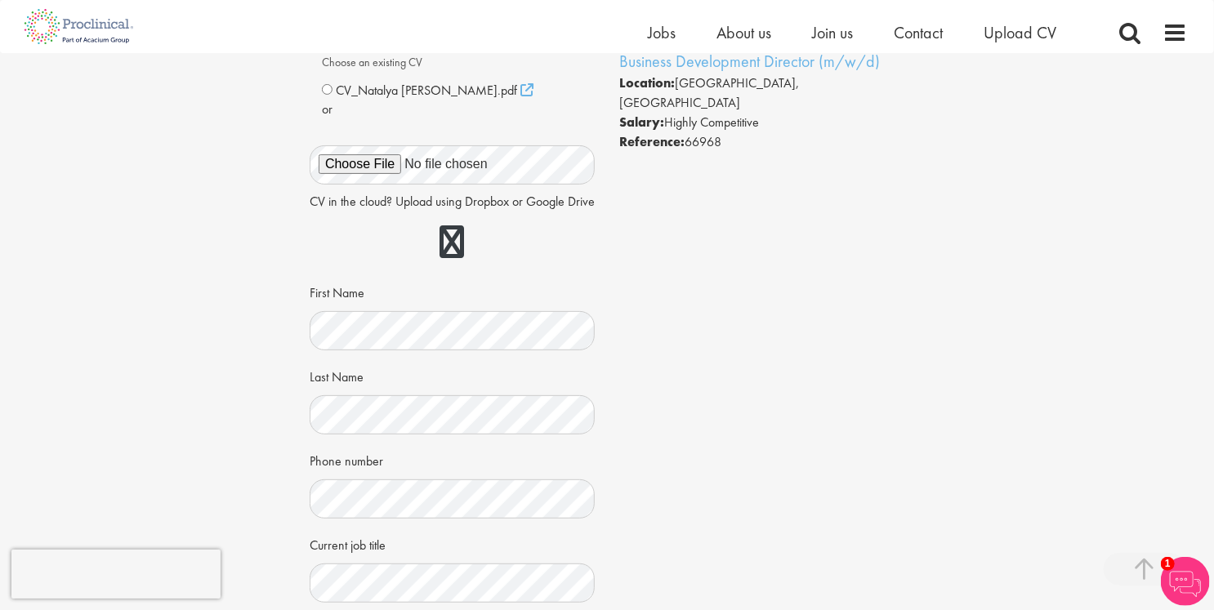
scroll to position [0, 0]
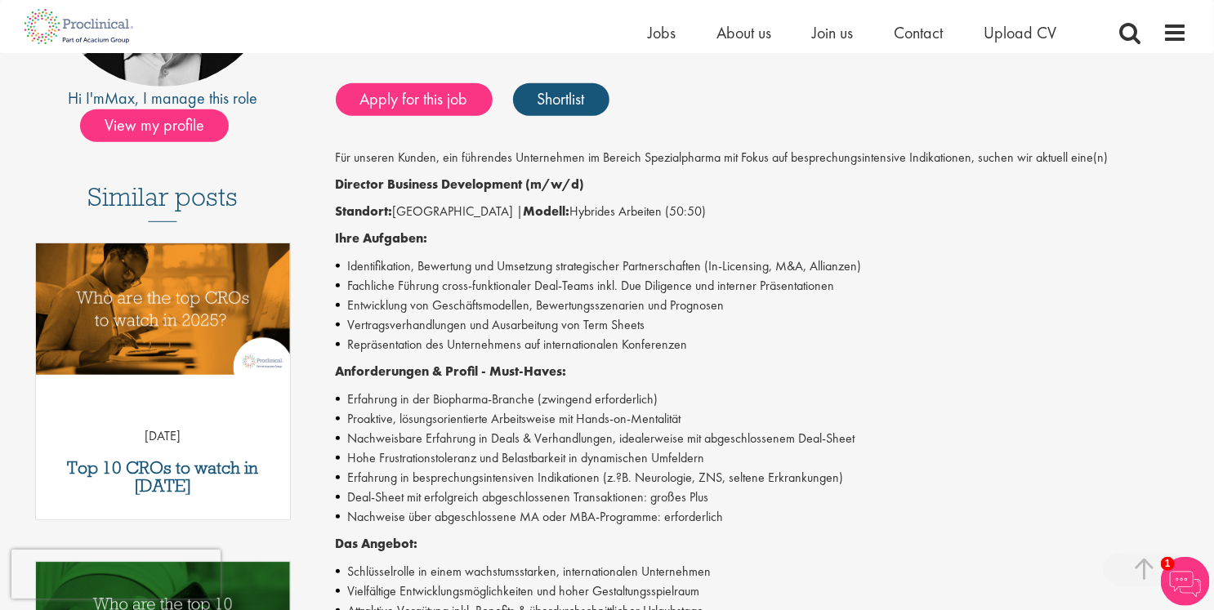
scroll to position [572, 0]
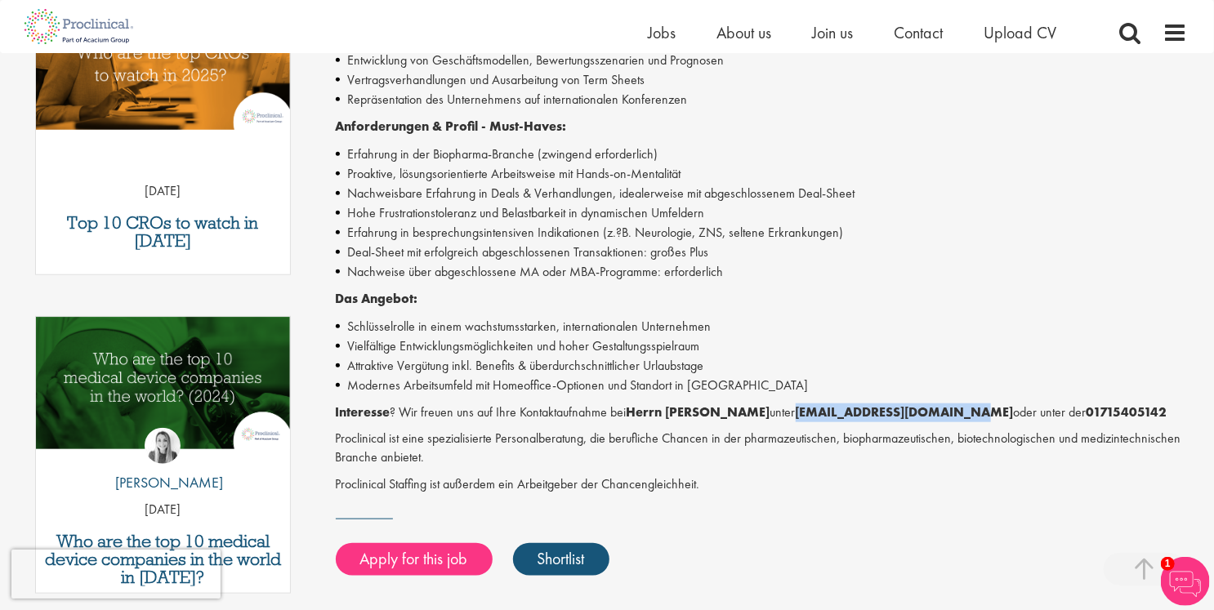
drag, startPoint x: 744, startPoint y: 412, endPoint x: 899, endPoint y: 411, distance: 155.2
click at [899, 411] on strong "[EMAIL_ADDRESS][DOMAIN_NAME]" at bounding box center [905, 412] width 218 height 17
copy strong "[EMAIL_ADDRESS][DOMAIN_NAME]"
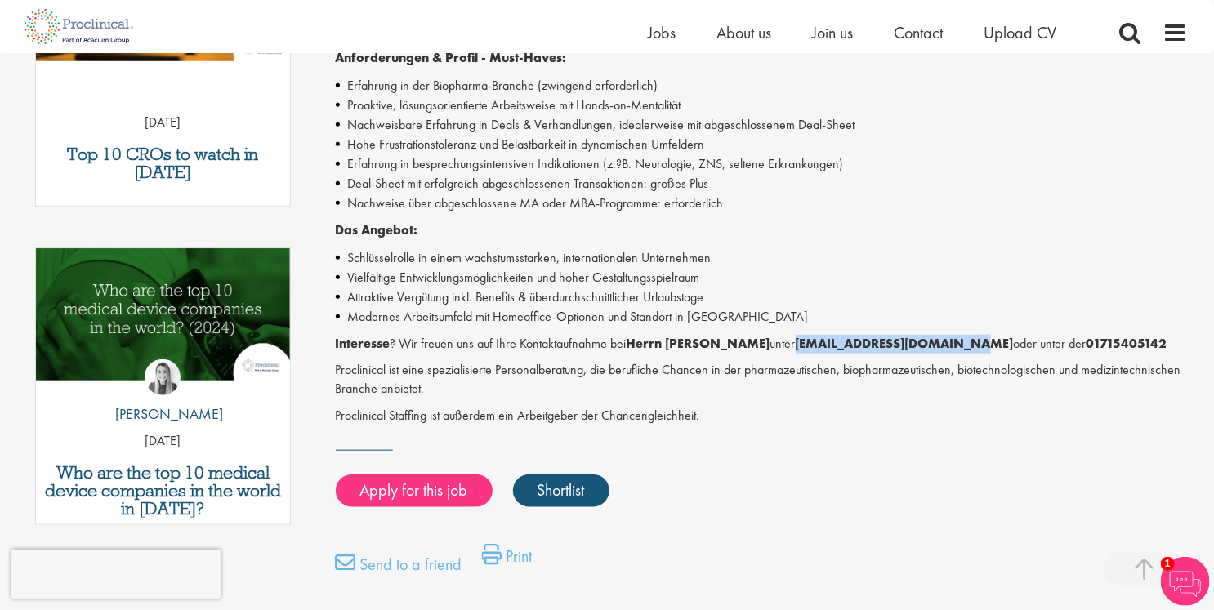
scroll to position [735, 0]
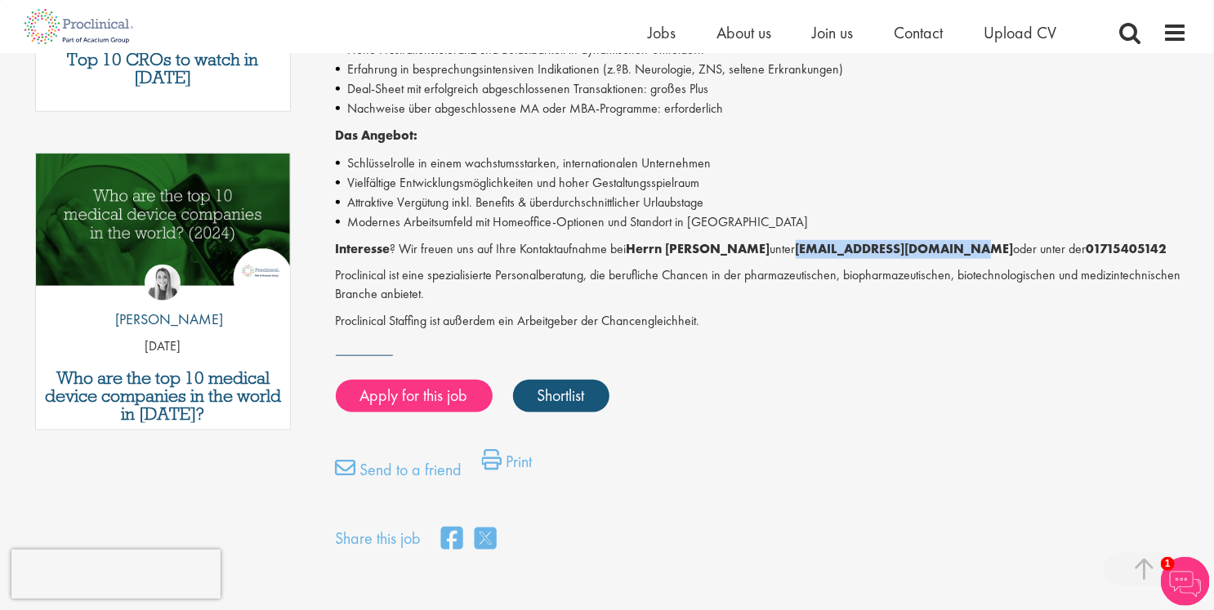
copy strong "[EMAIL_ADDRESS][DOMAIN_NAME]"
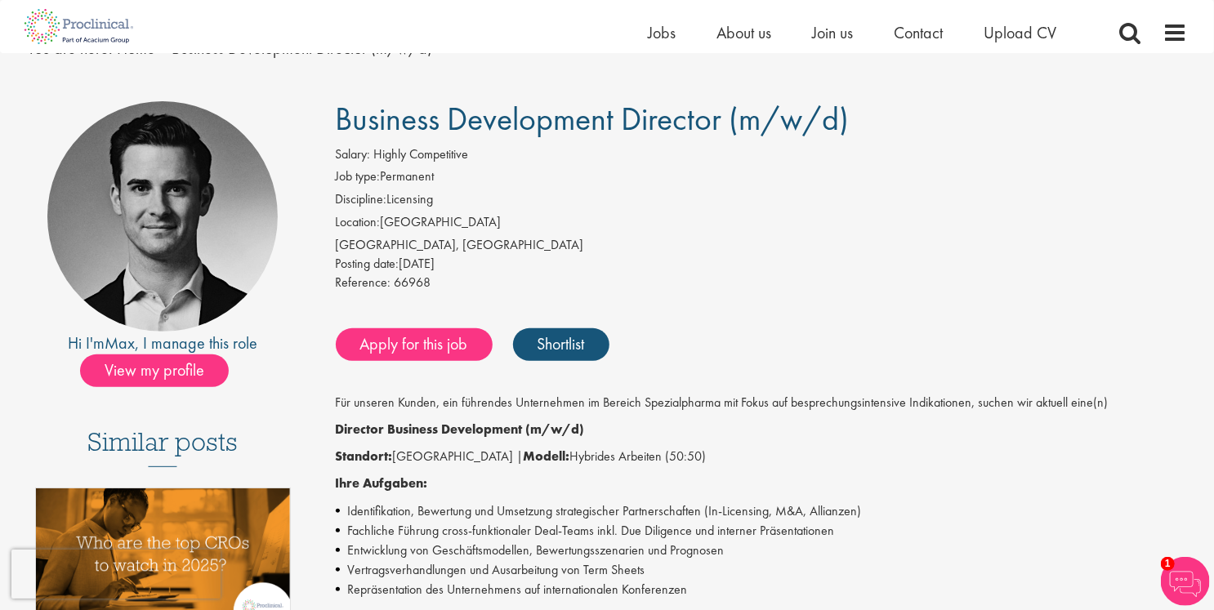
scroll to position [82, 0]
click at [1011, 35] on span "Upload CV" at bounding box center [1020, 32] width 73 height 21
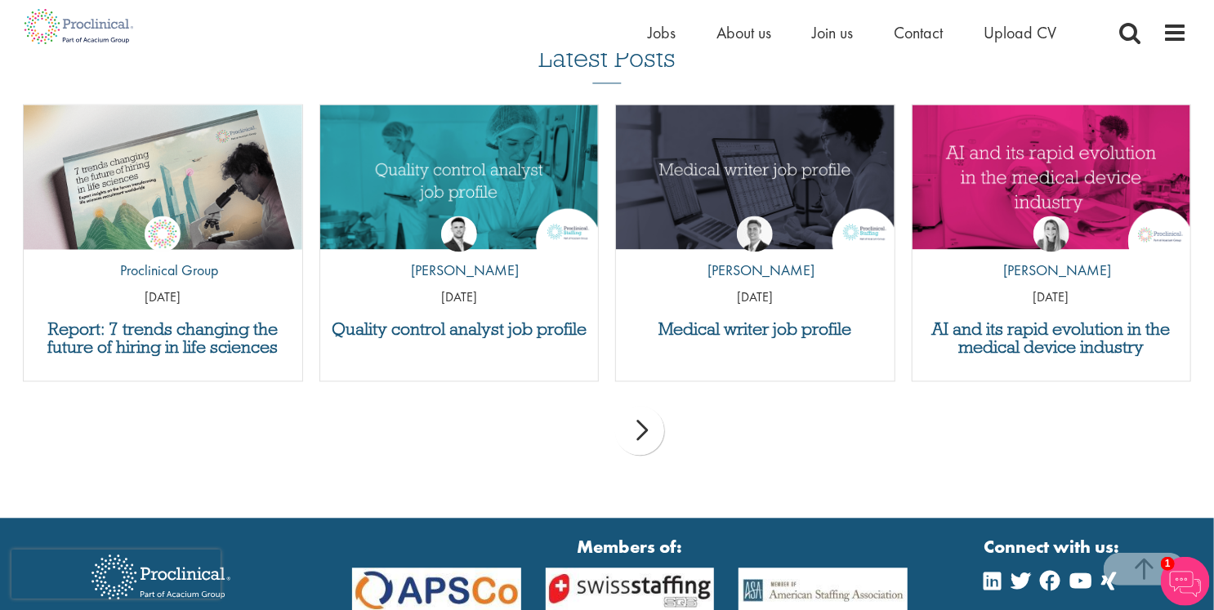
scroll to position [1634, 0]
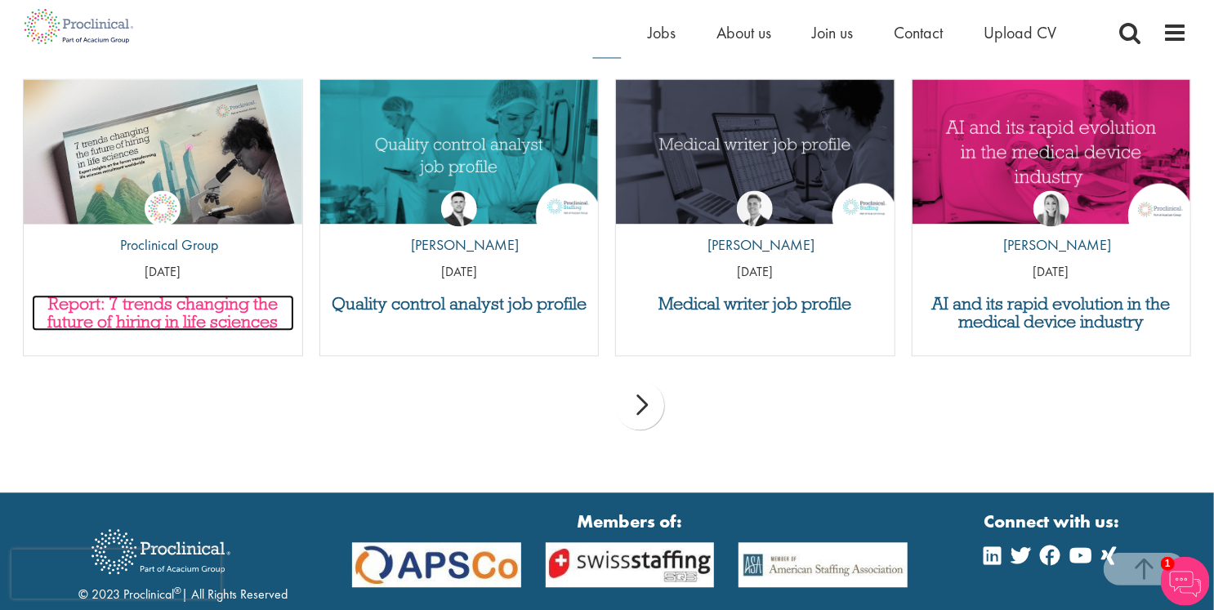
click at [183, 301] on h3 "Report: 7 trends changing the future of hiring in life sciences" at bounding box center [163, 313] width 262 height 36
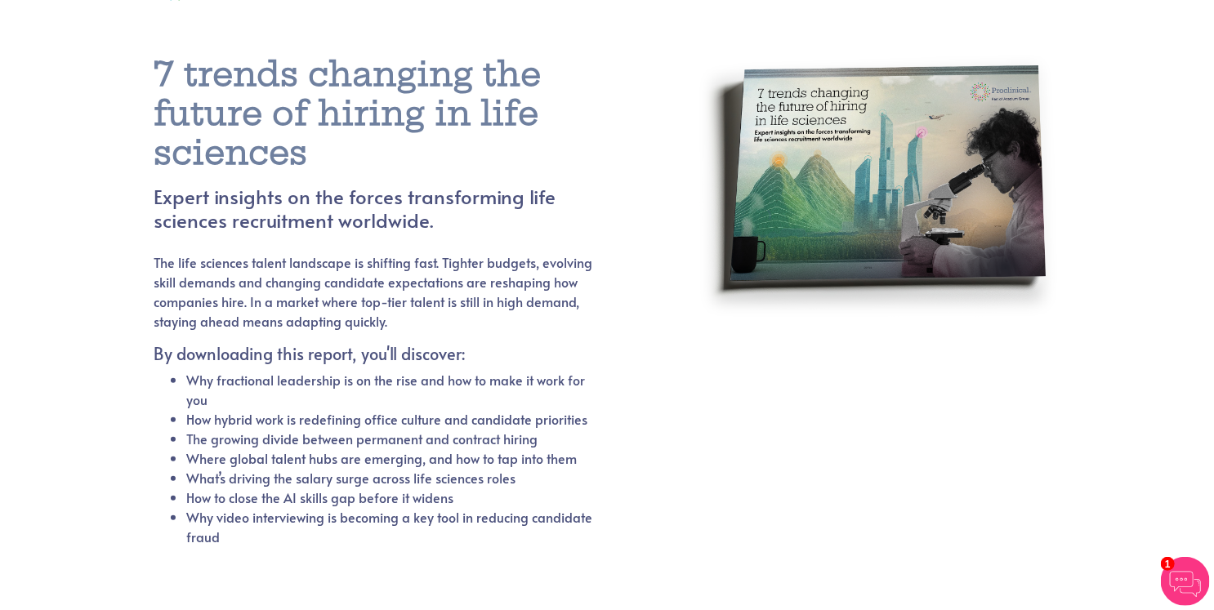
scroll to position [67, 0]
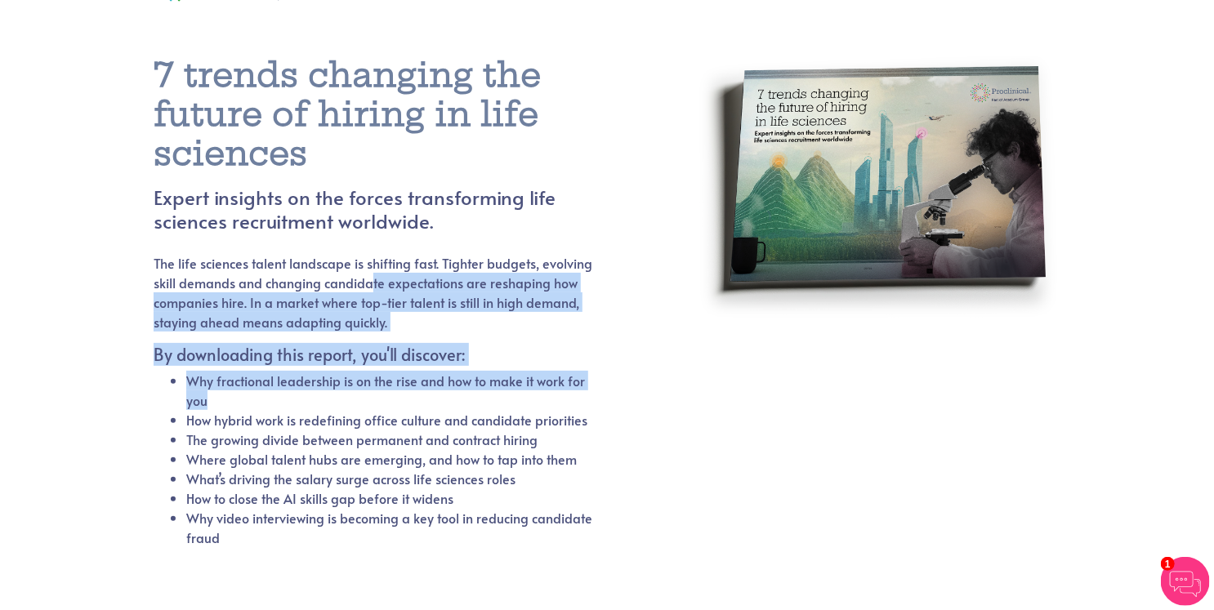
drag, startPoint x: 369, startPoint y: 280, endPoint x: 473, endPoint y: 397, distance: 156.3
click at [473, 397] on div "The life sciences talent landscape is shifting fast. Tighter budgets, evolving …" at bounding box center [374, 410] width 440 height 314
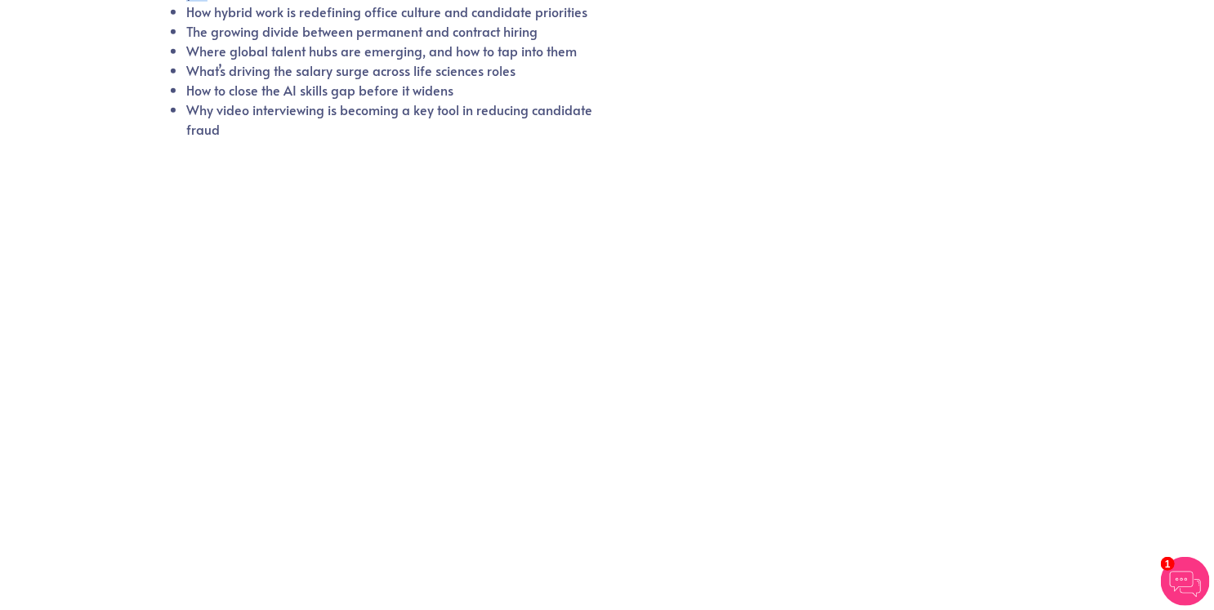
scroll to position [0, 0]
